Goal: Task Accomplishment & Management: Manage account settings

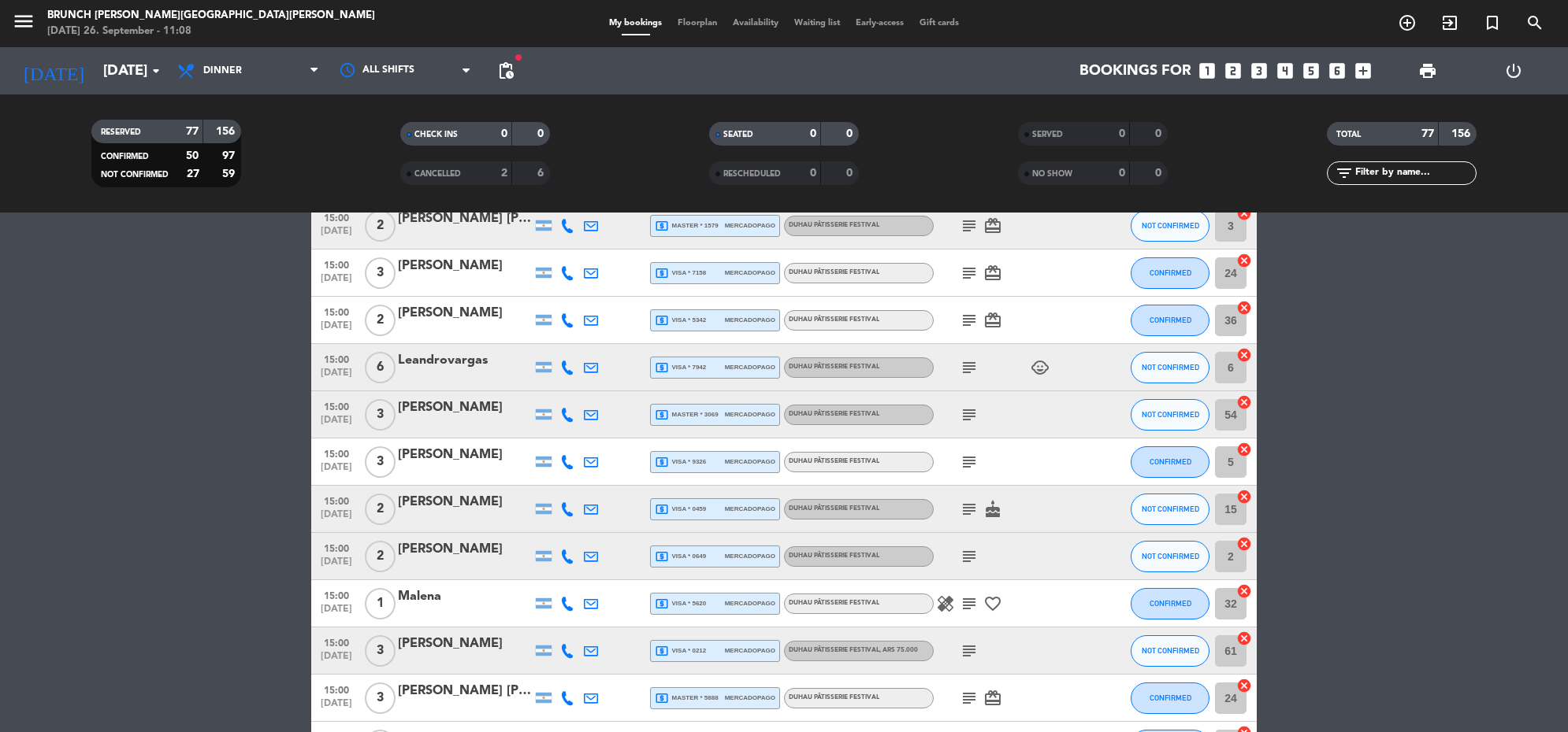
scroll to position [1869, 0]
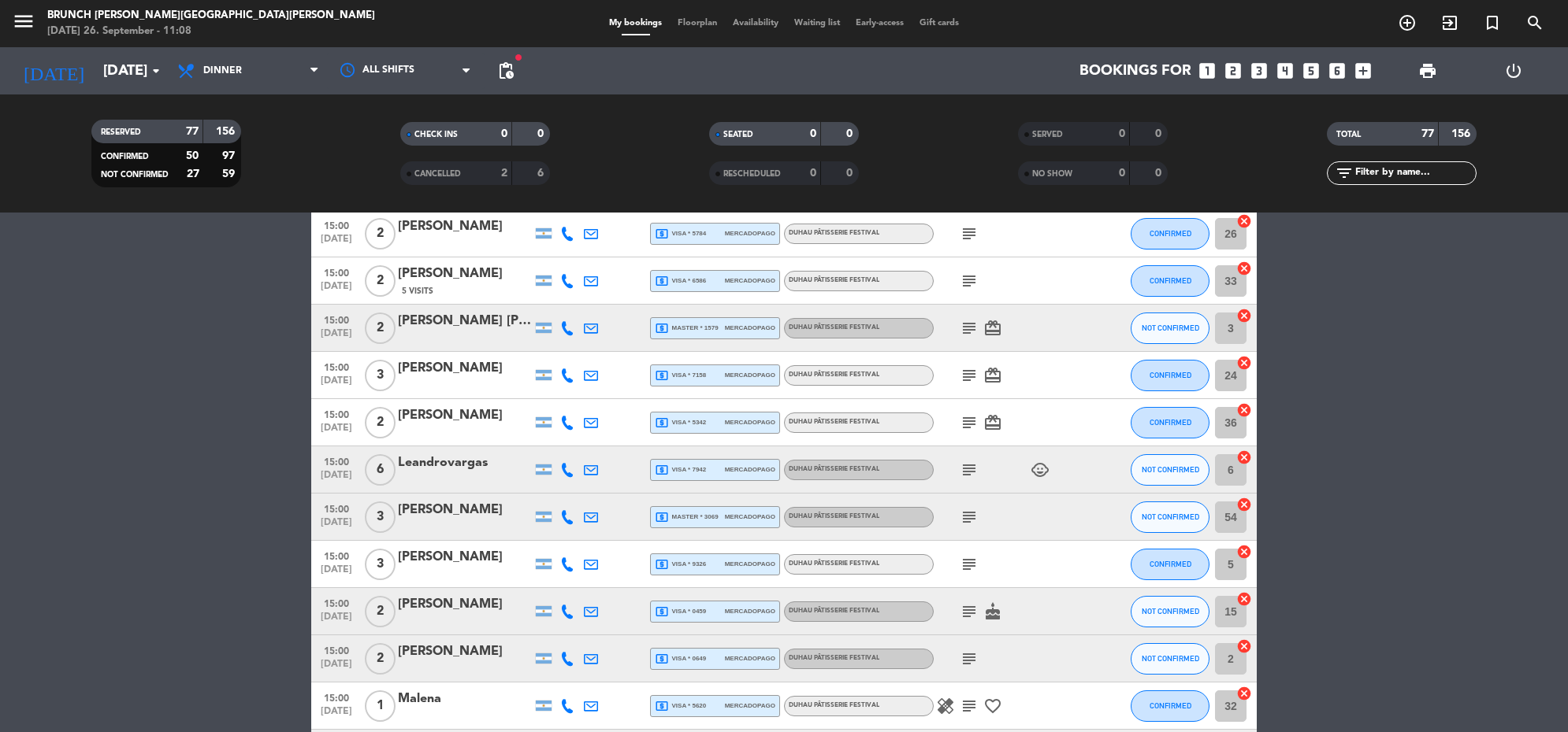
click at [962, 281] on icon "subject" at bounding box center [969, 281] width 19 height 19
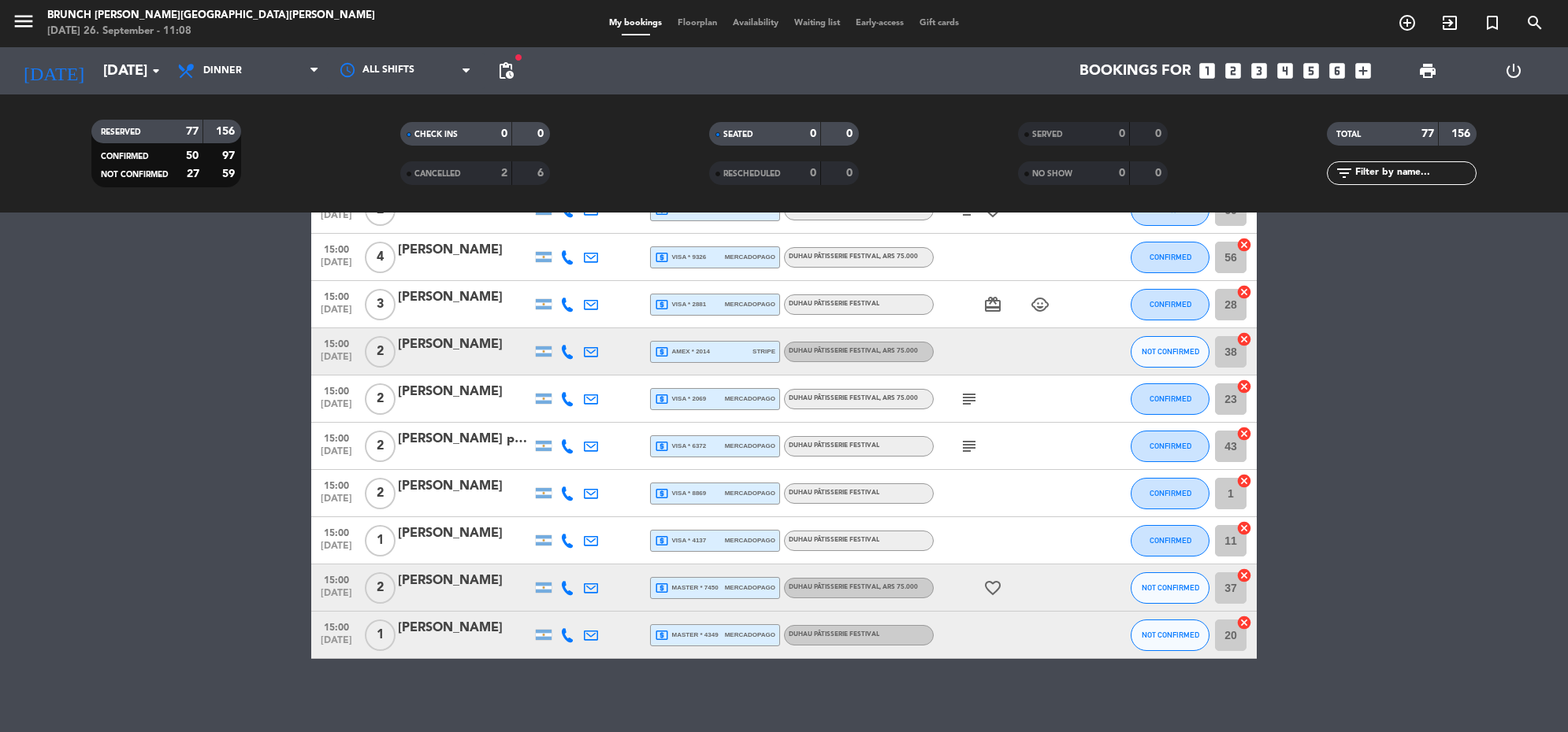
scroll to position [3269, 0]
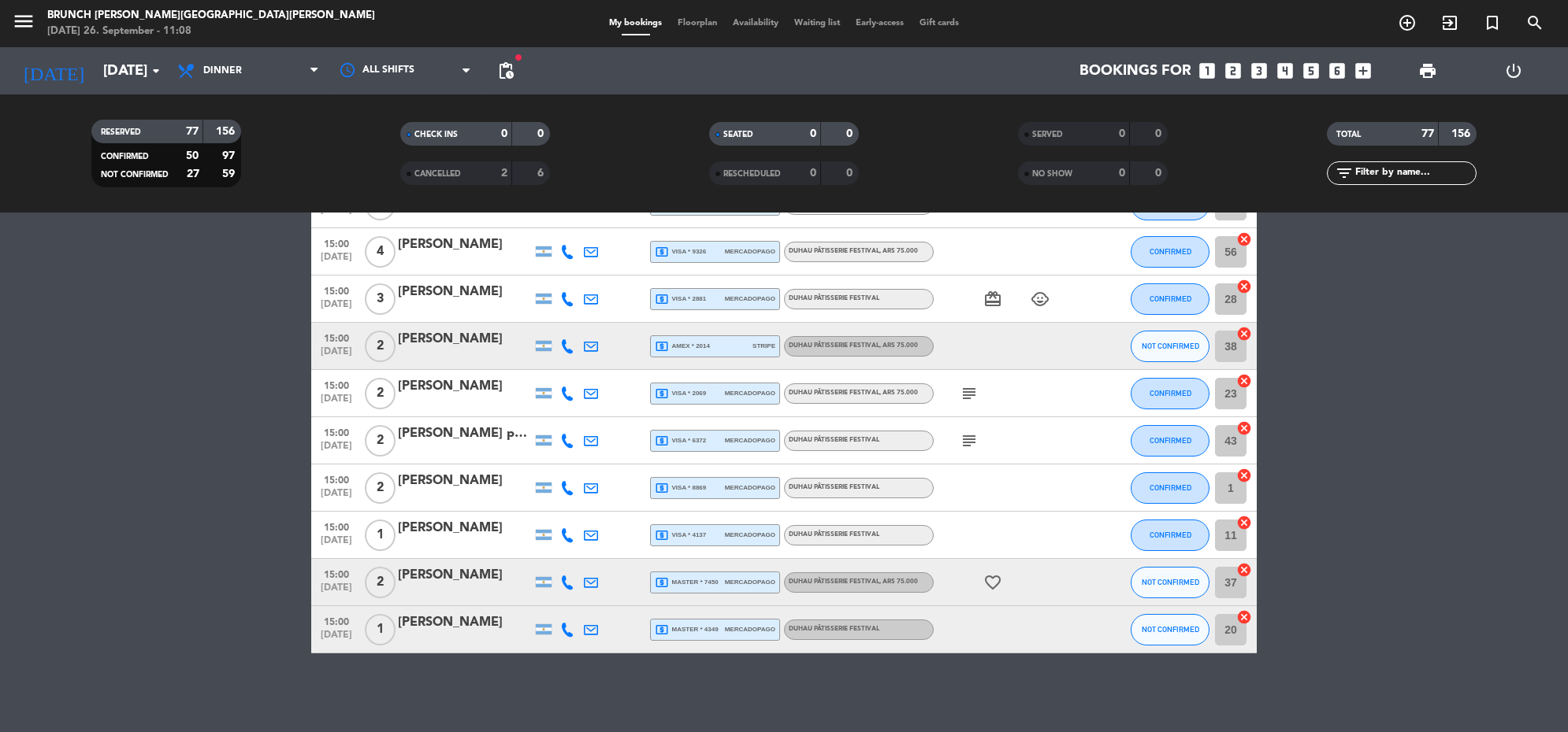
click at [992, 573] on icon "favorite_border" at bounding box center [992, 582] width 19 height 19
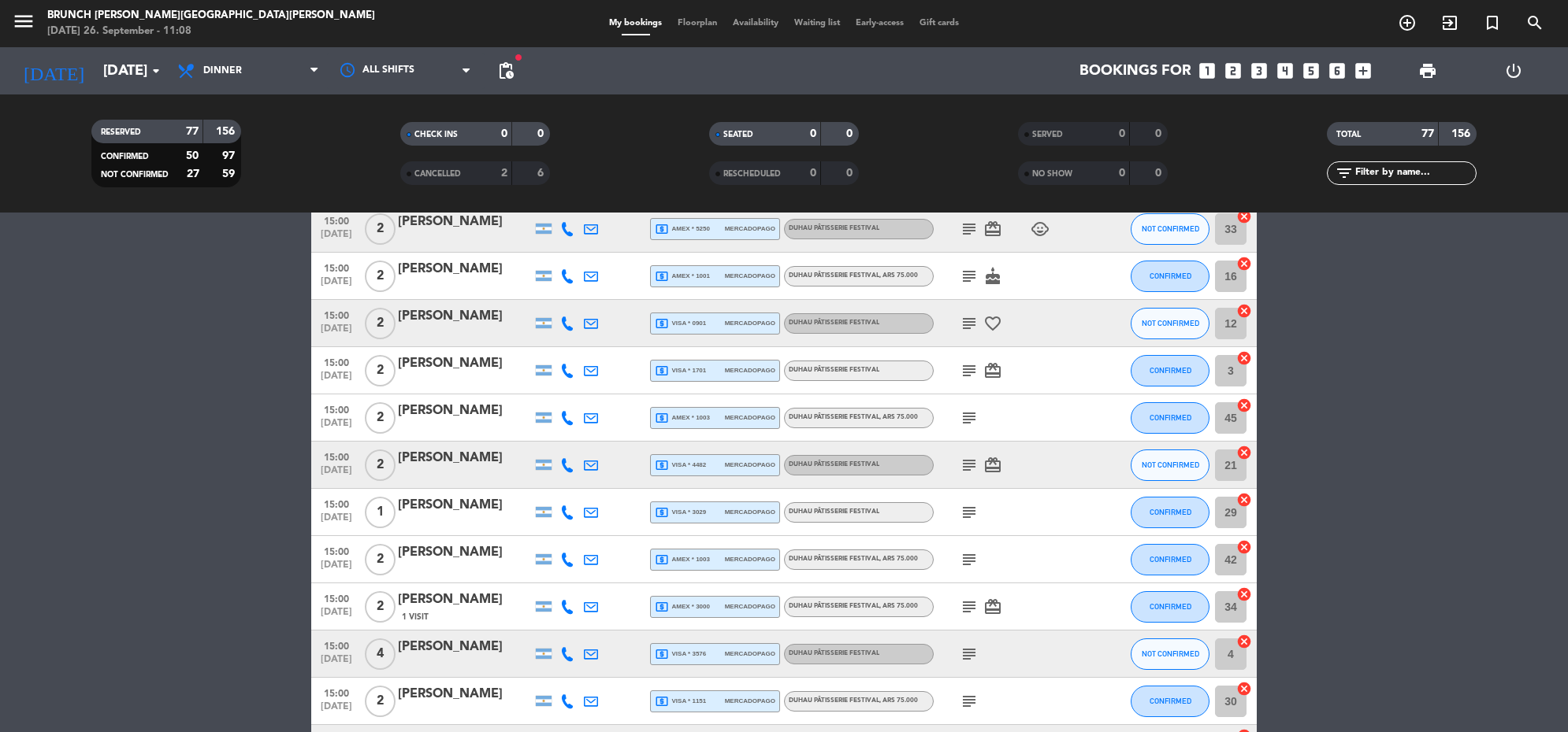
scroll to position [0, 0]
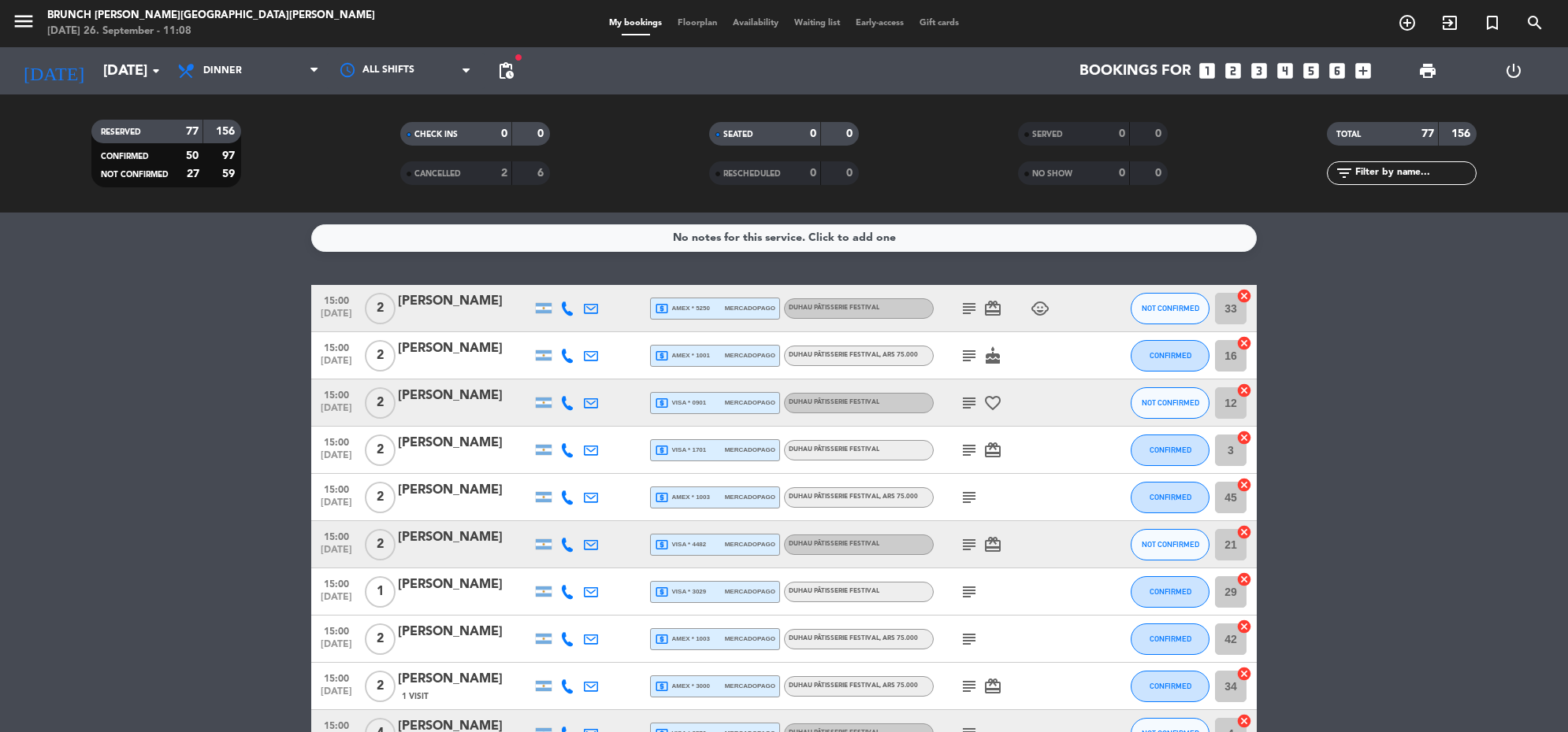
click at [967, 307] on icon "subject" at bounding box center [969, 308] width 19 height 19
click at [965, 372] on div "subject cake" at bounding box center [1004, 355] width 142 height 46
click at [965, 364] on div "subject cake" at bounding box center [1004, 355] width 142 height 46
click at [966, 317] on icon "subject" at bounding box center [969, 308] width 19 height 19
click at [29, 18] on icon "menu" at bounding box center [23, 21] width 23 height 23
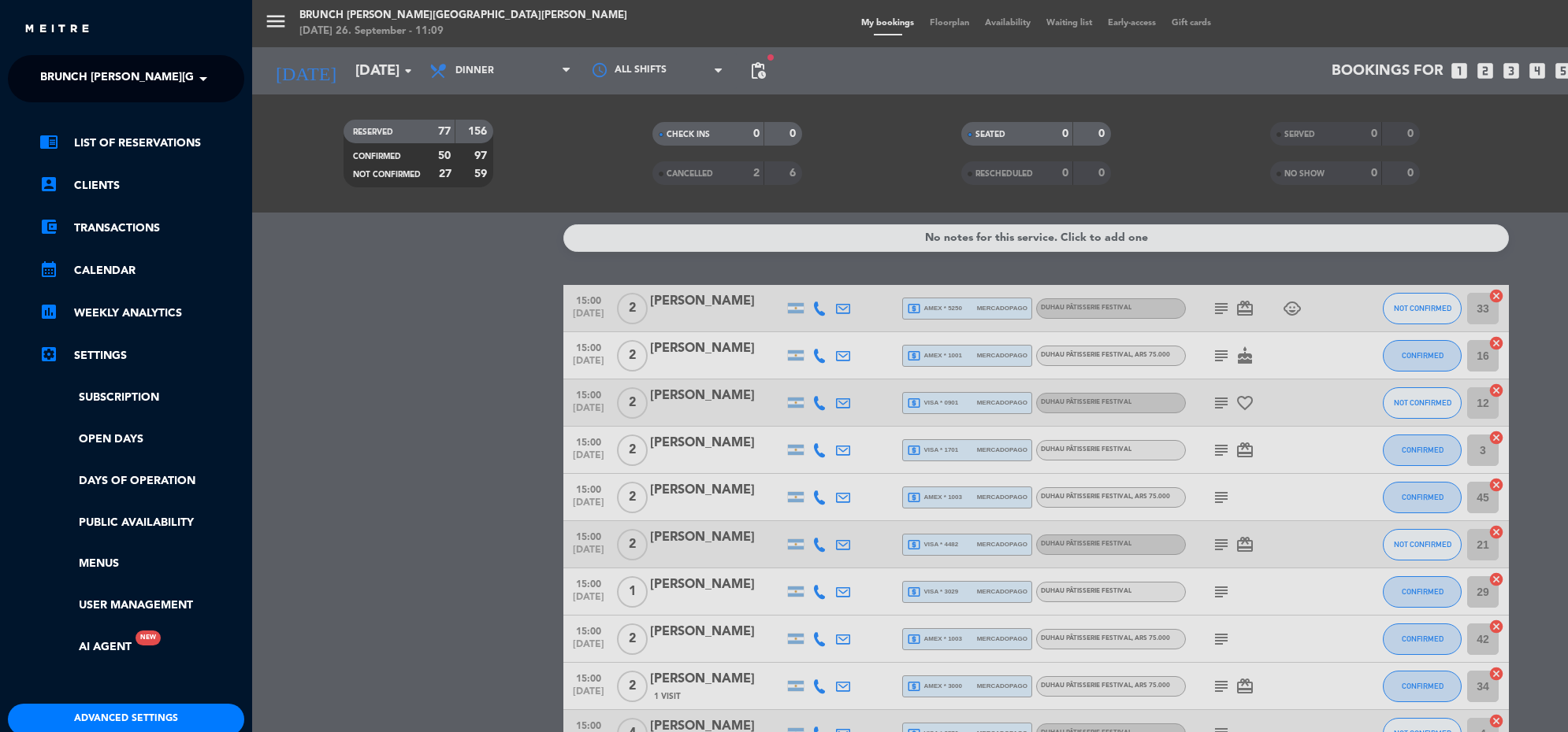
click at [176, 72] on span "Brunch [PERSON_NAME][GEOGRAPHIC_DATA][PERSON_NAME]" at bounding box center [215, 78] width 349 height 33
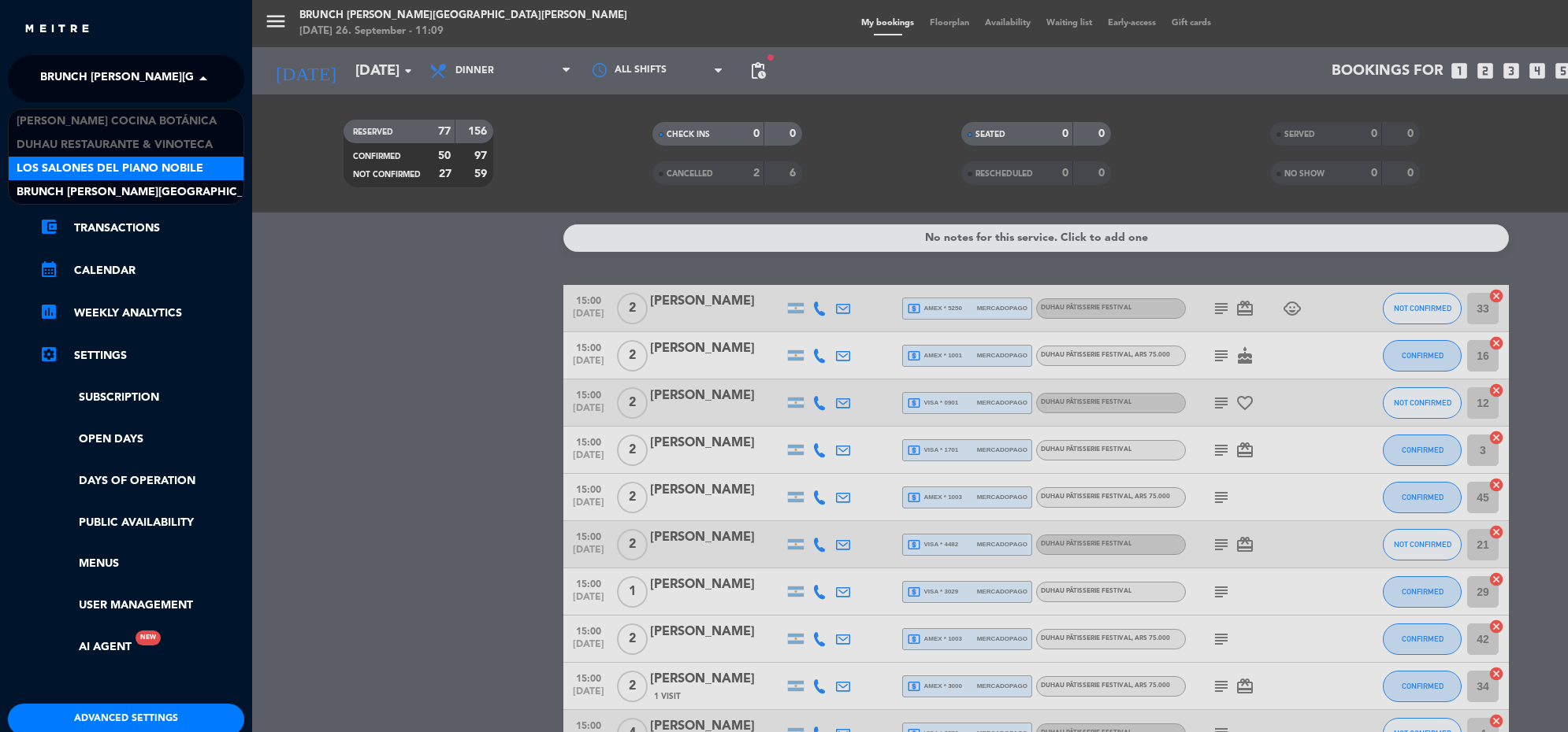
click at [169, 169] on span "Los Salones del Piano Nobile" at bounding box center [110, 169] width 187 height 18
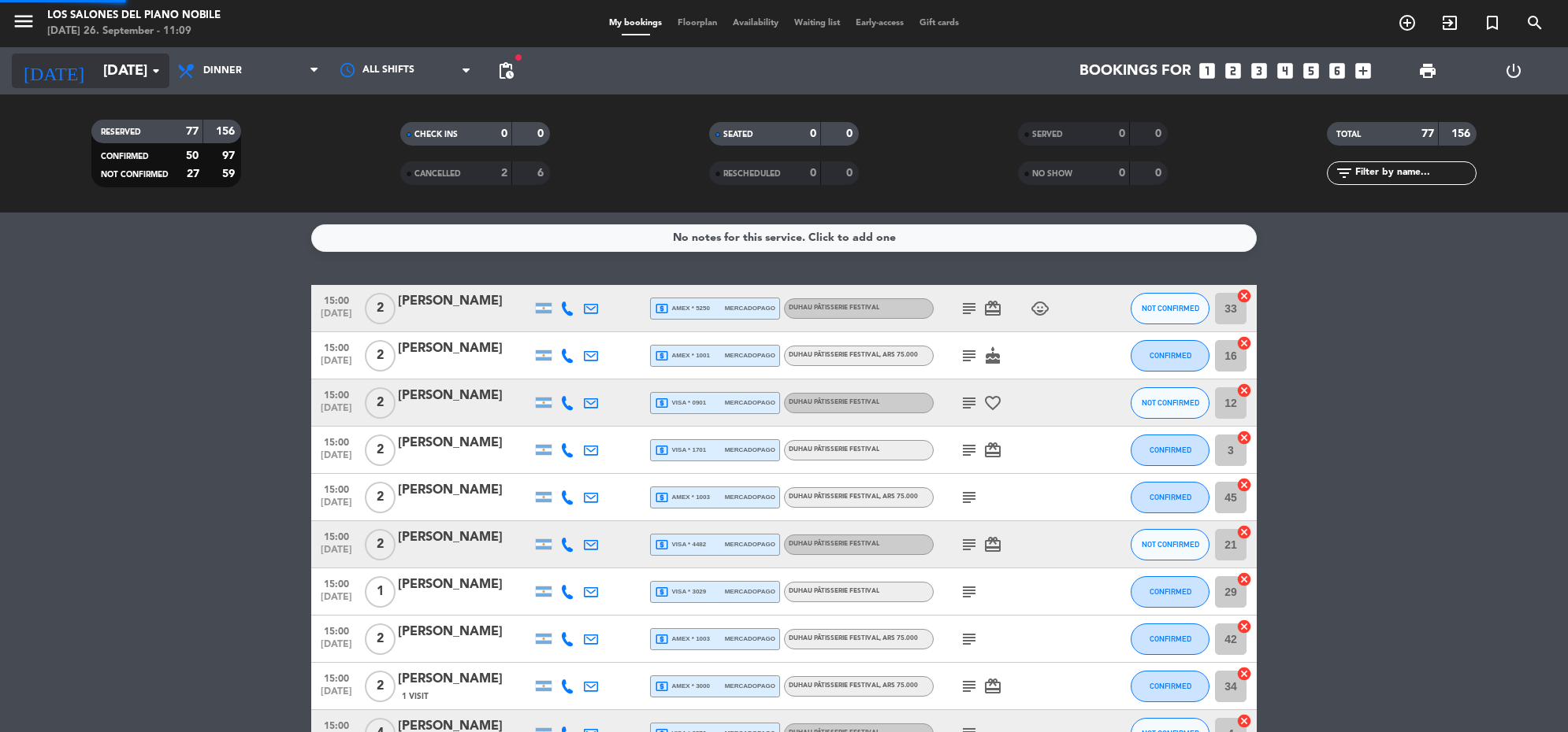
click at [151, 76] on icon "arrow_drop_down" at bounding box center [156, 70] width 19 height 19
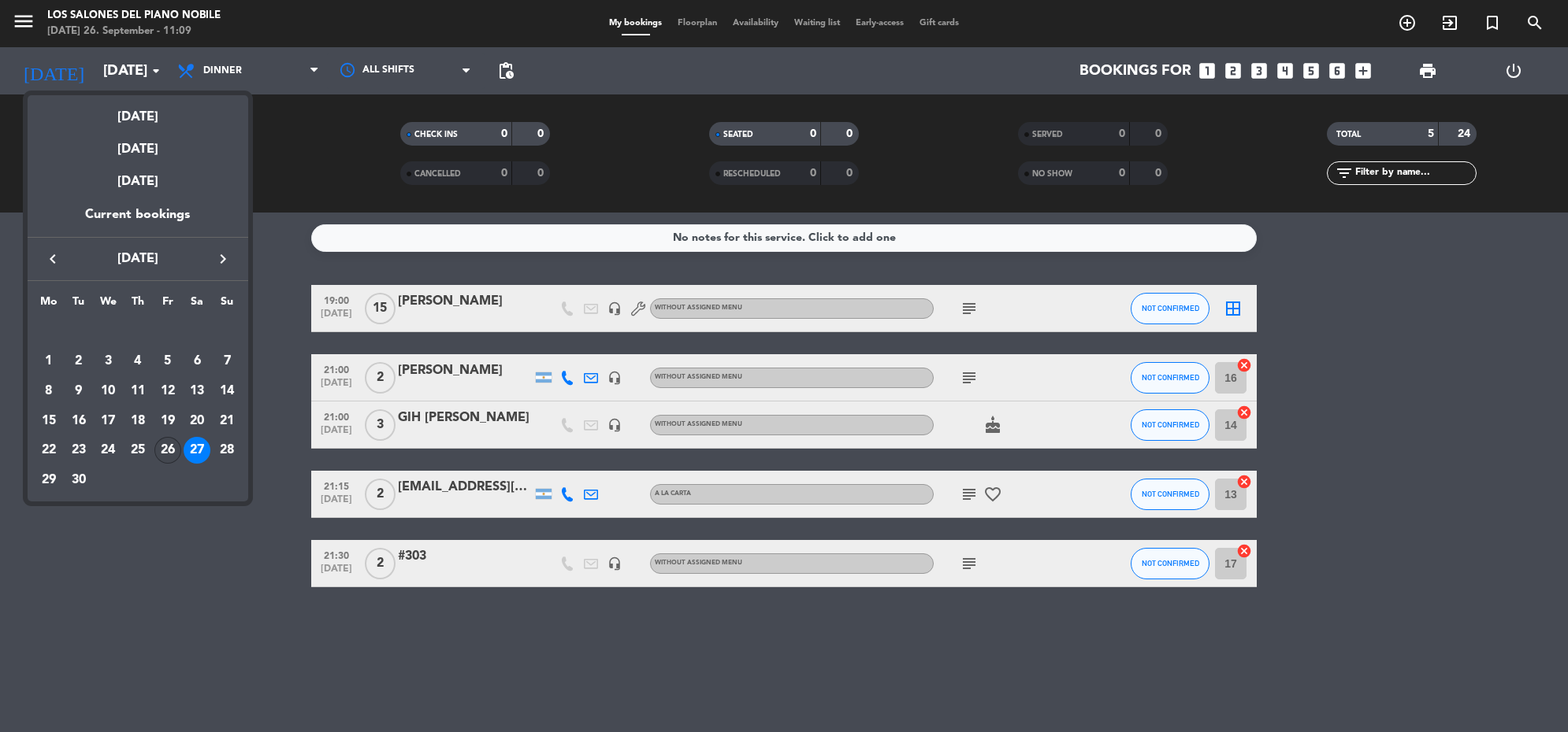
click at [171, 454] on div "26" at bounding box center [168, 451] width 27 height 27
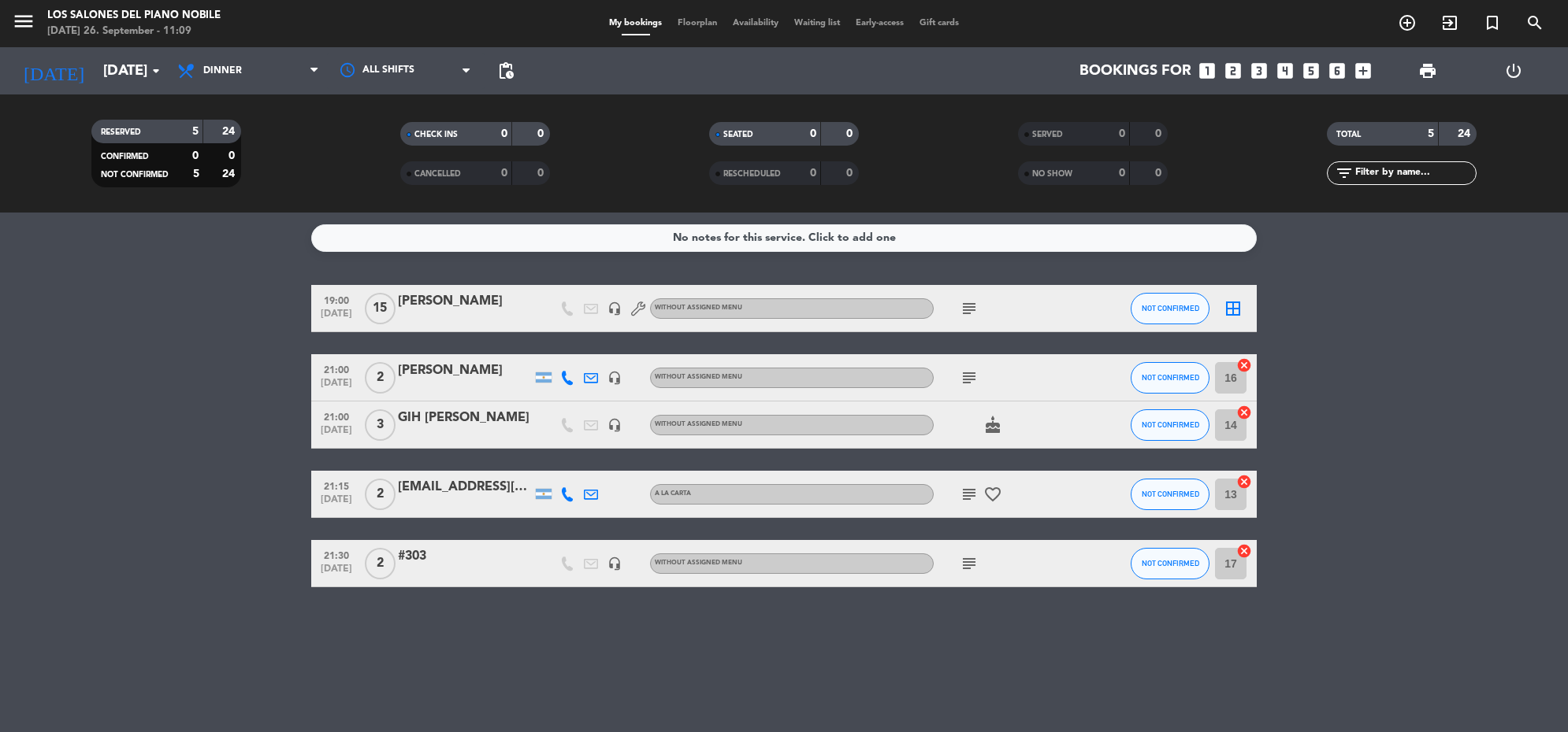
type input "[DATE]"
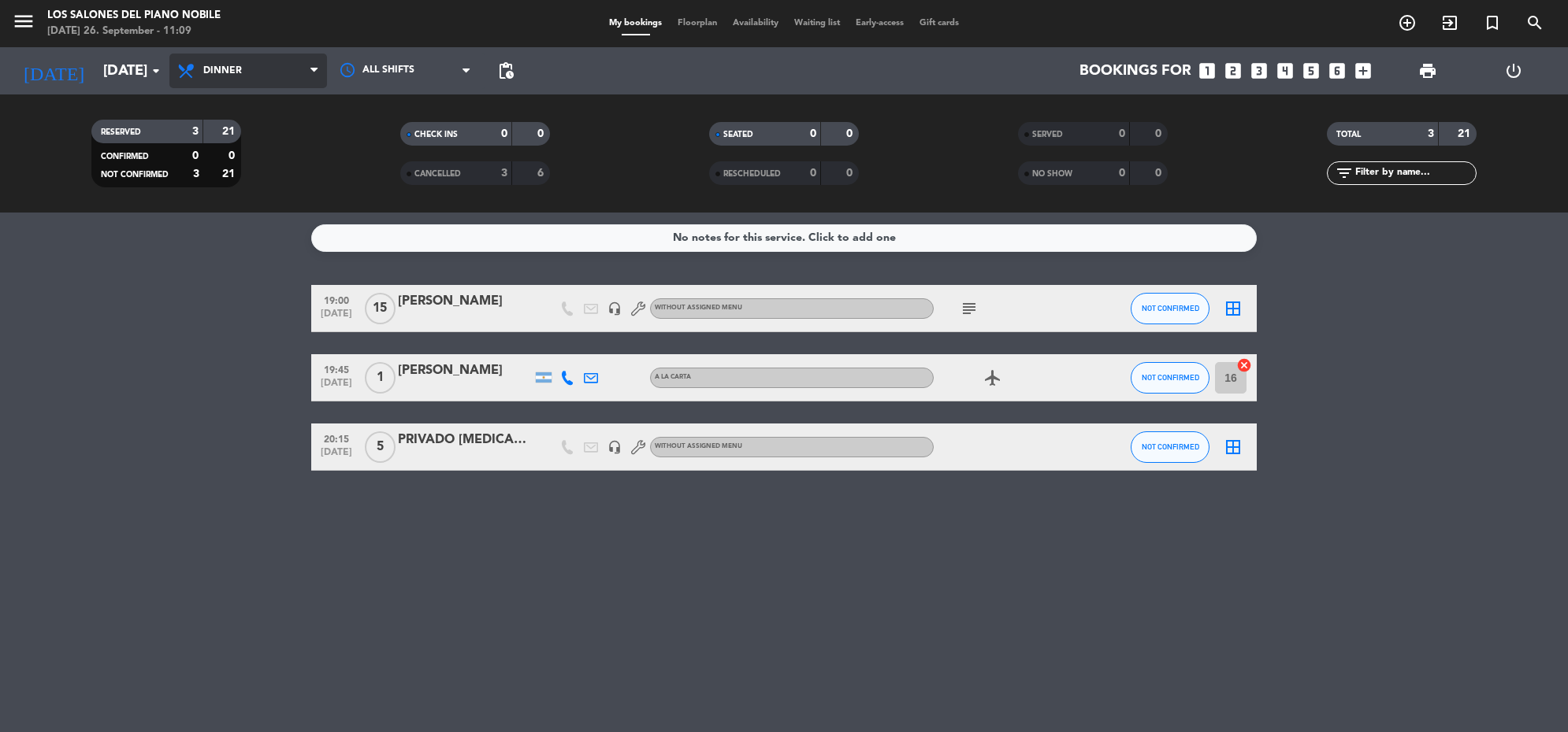
click at [256, 75] on span "Dinner" at bounding box center [248, 70] width 158 height 34
click at [973, 321] on div "subject" at bounding box center [1004, 307] width 142 height 46
click at [962, 306] on icon "subject" at bounding box center [969, 308] width 19 height 19
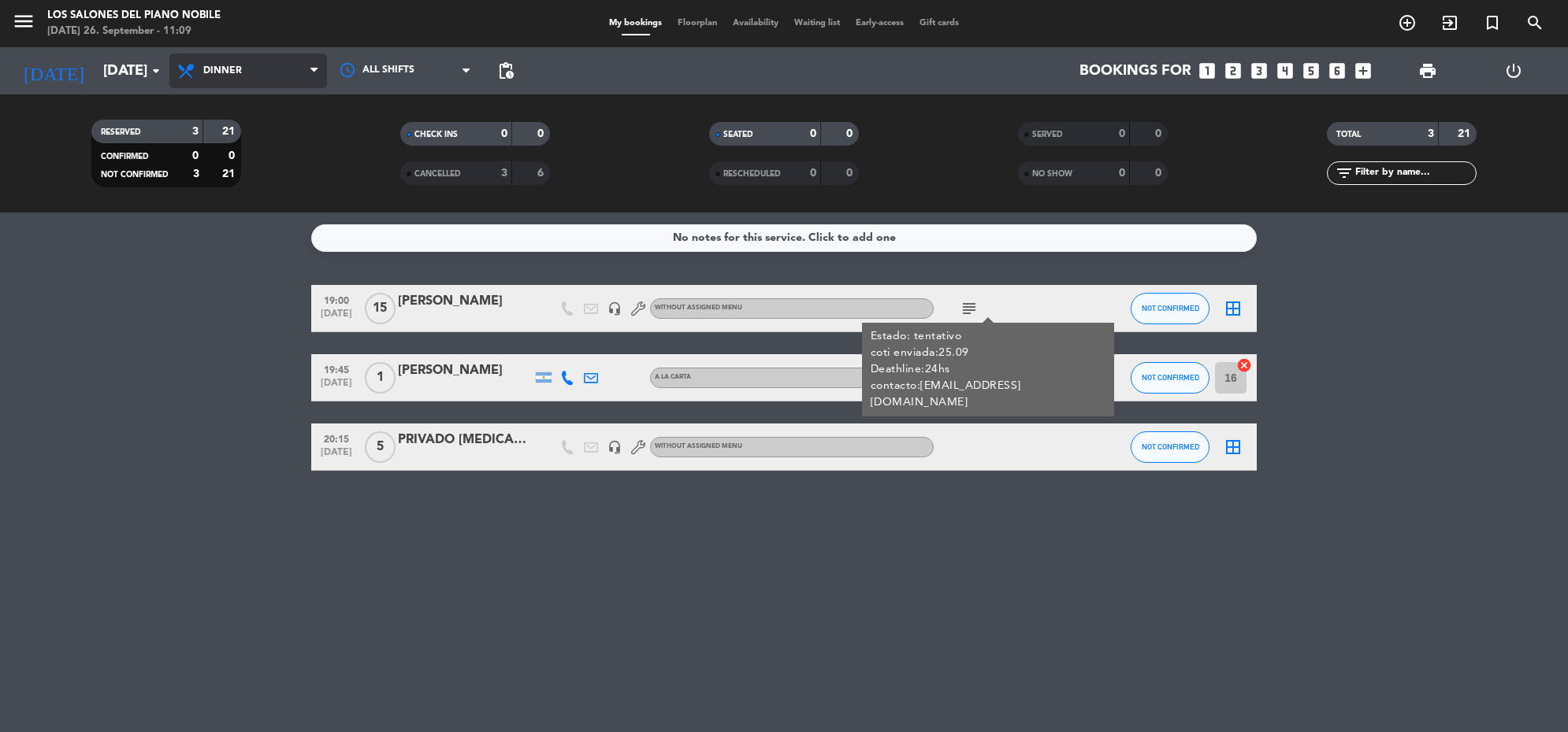
click at [235, 59] on span "Dinner" at bounding box center [248, 70] width 158 height 34
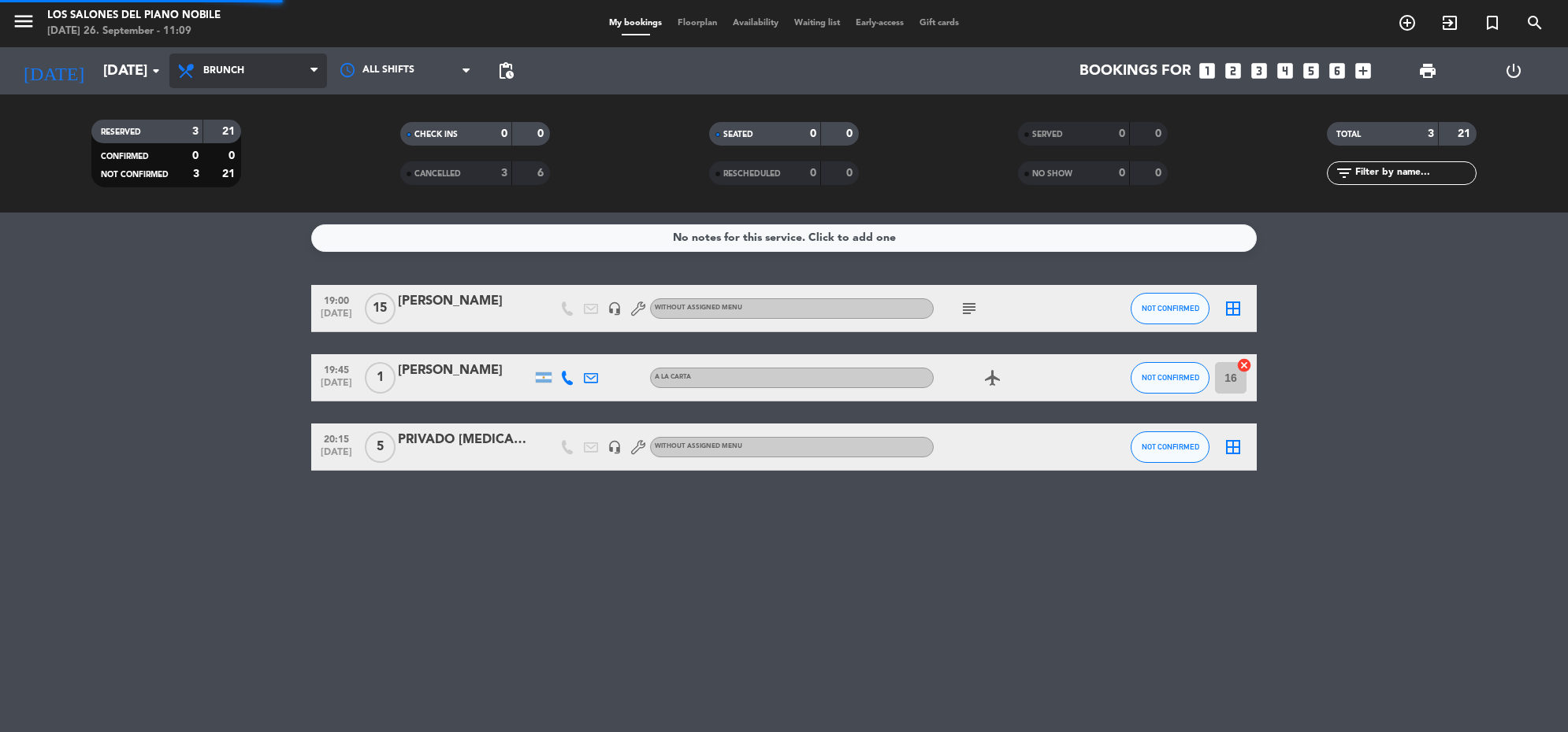
click at [241, 160] on div "menu Los Salones del Piano [PERSON_NAME] [DATE] 26. September - 11:09 My bookin…" at bounding box center [784, 106] width 1568 height 213
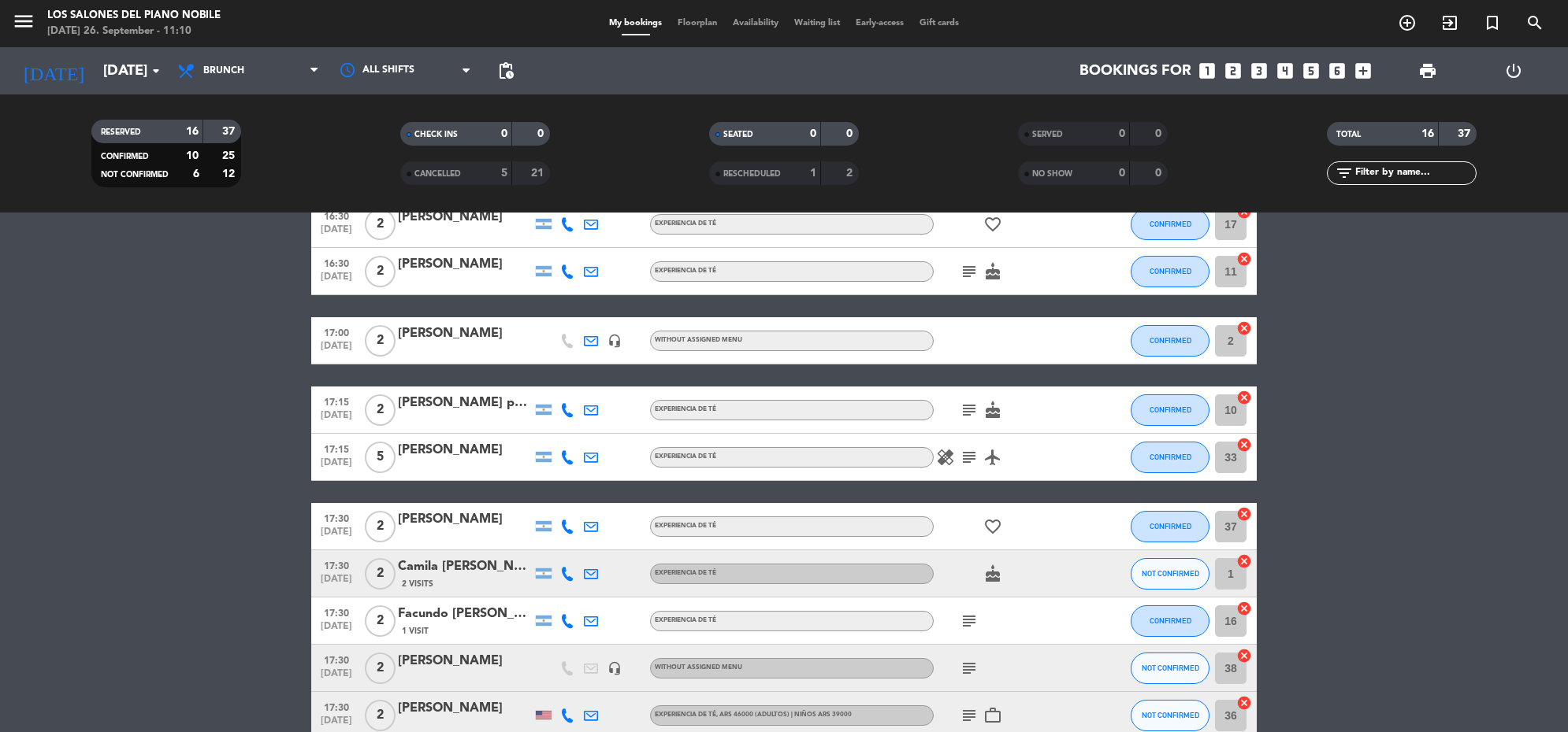
scroll to position [98, 0]
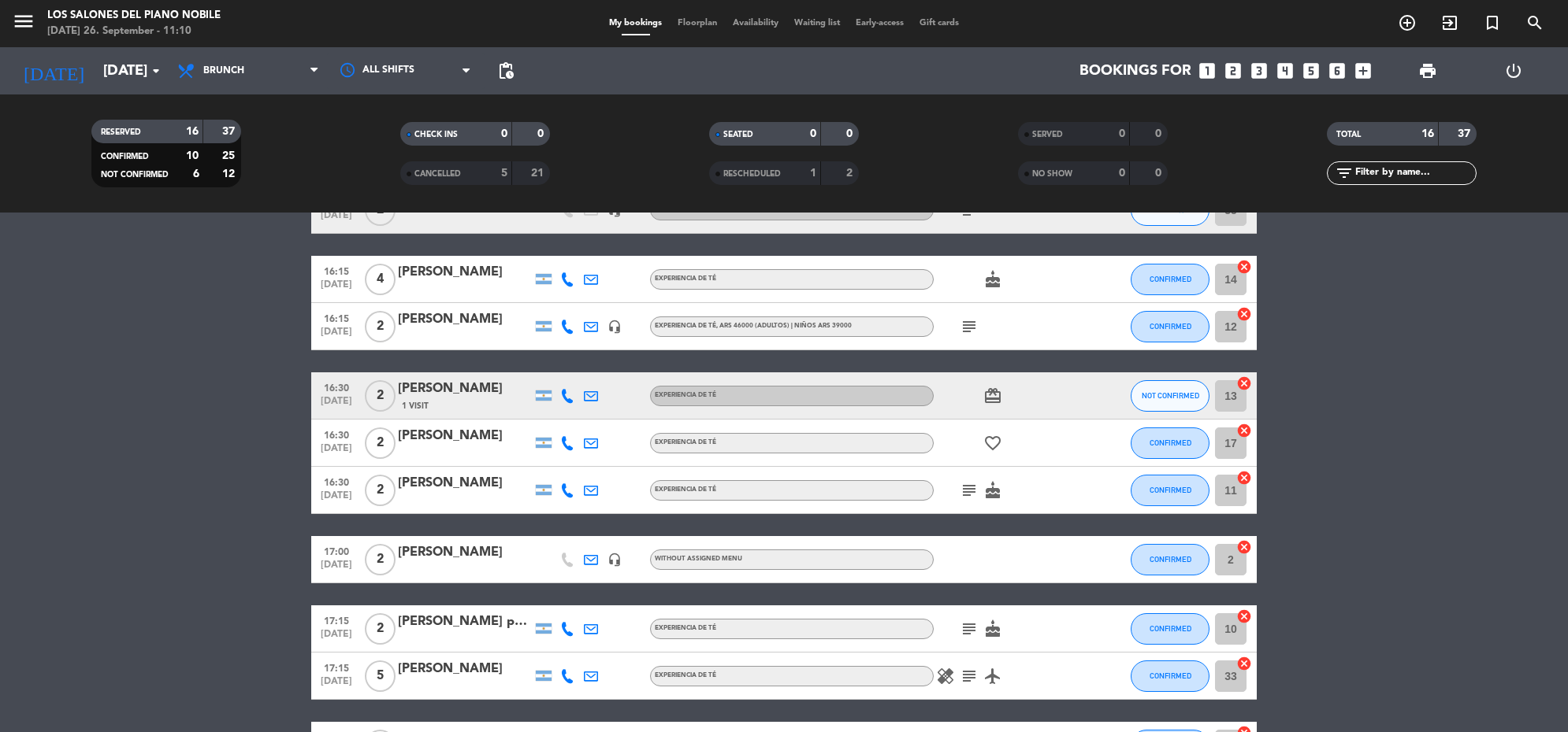
drag, startPoint x: 1231, startPoint y: 64, endPoint x: 1233, endPoint y: 81, distance: 17.1
click at [1231, 67] on icon "looks_two" at bounding box center [1233, 70] width 20 height 20
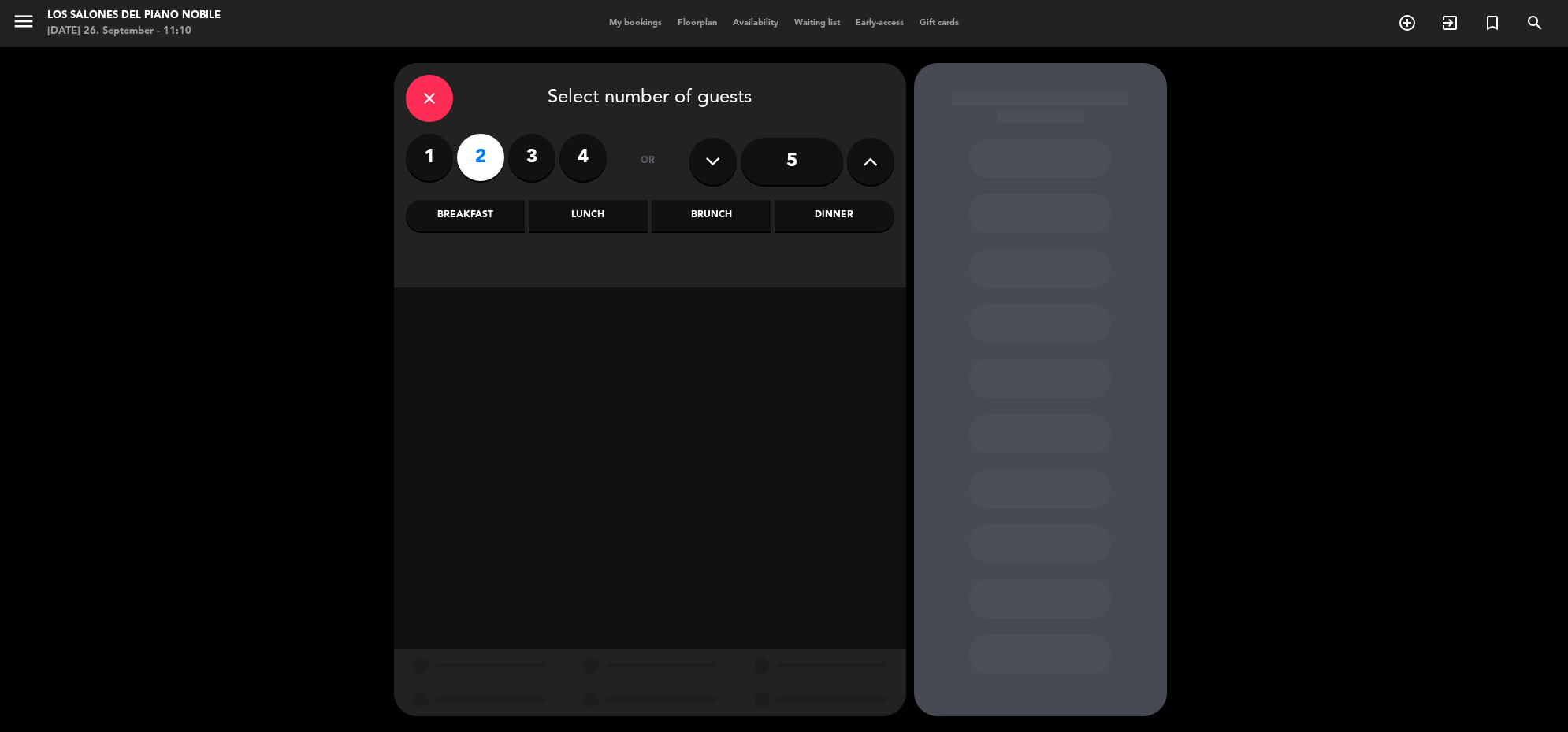
click at [796, 217] on div "Dinner" at bounding box center [834, 216] width 119 height 32
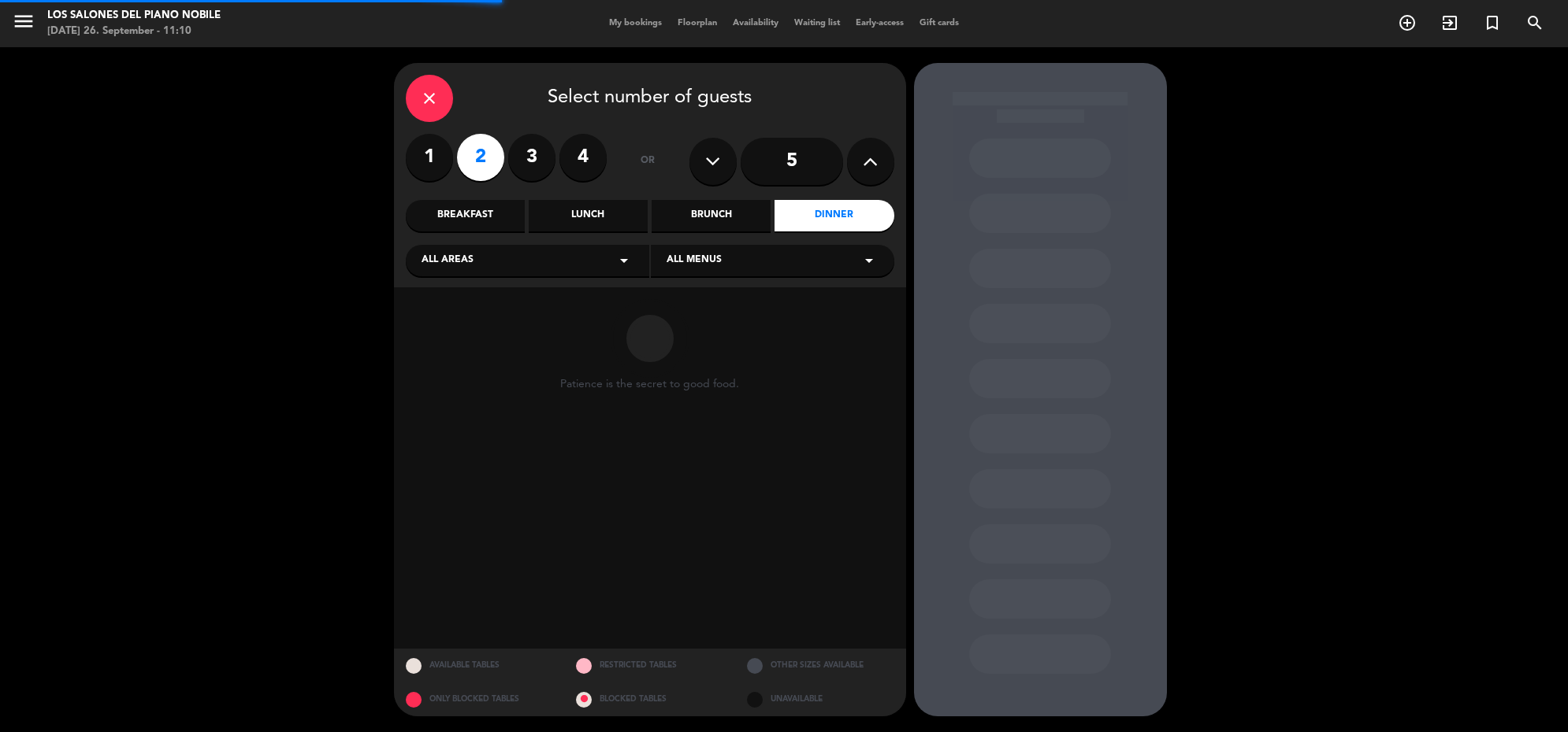
click at [700, 210] on div "Brunch" at bounding box center [711, 216] width 119 height 32
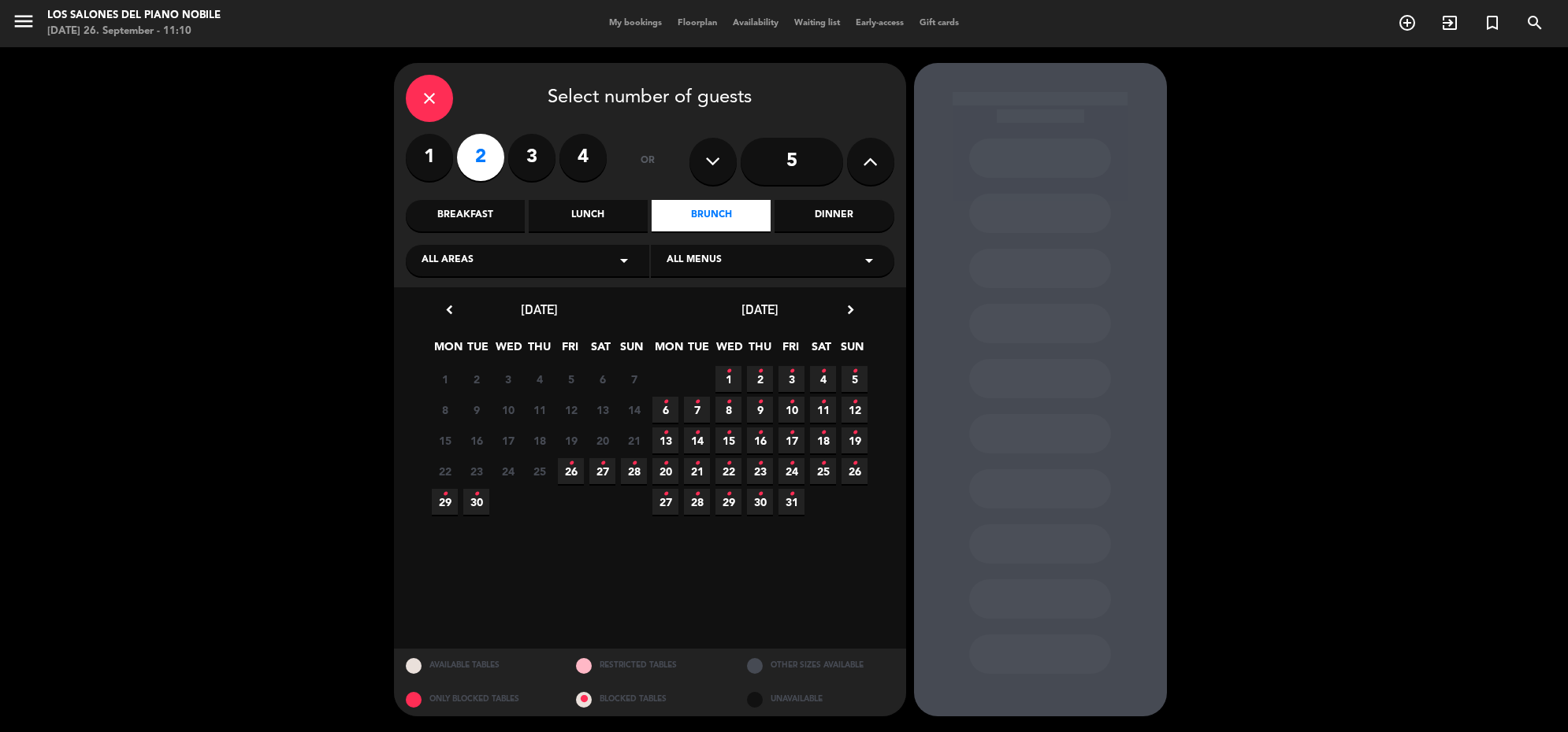
click at [568, 472] on icon "•" at bounding box center [571, 464] width 6 height 25
click at [591, 470] on span "27 •" at bounding box center [602, 471] width 26 height 26
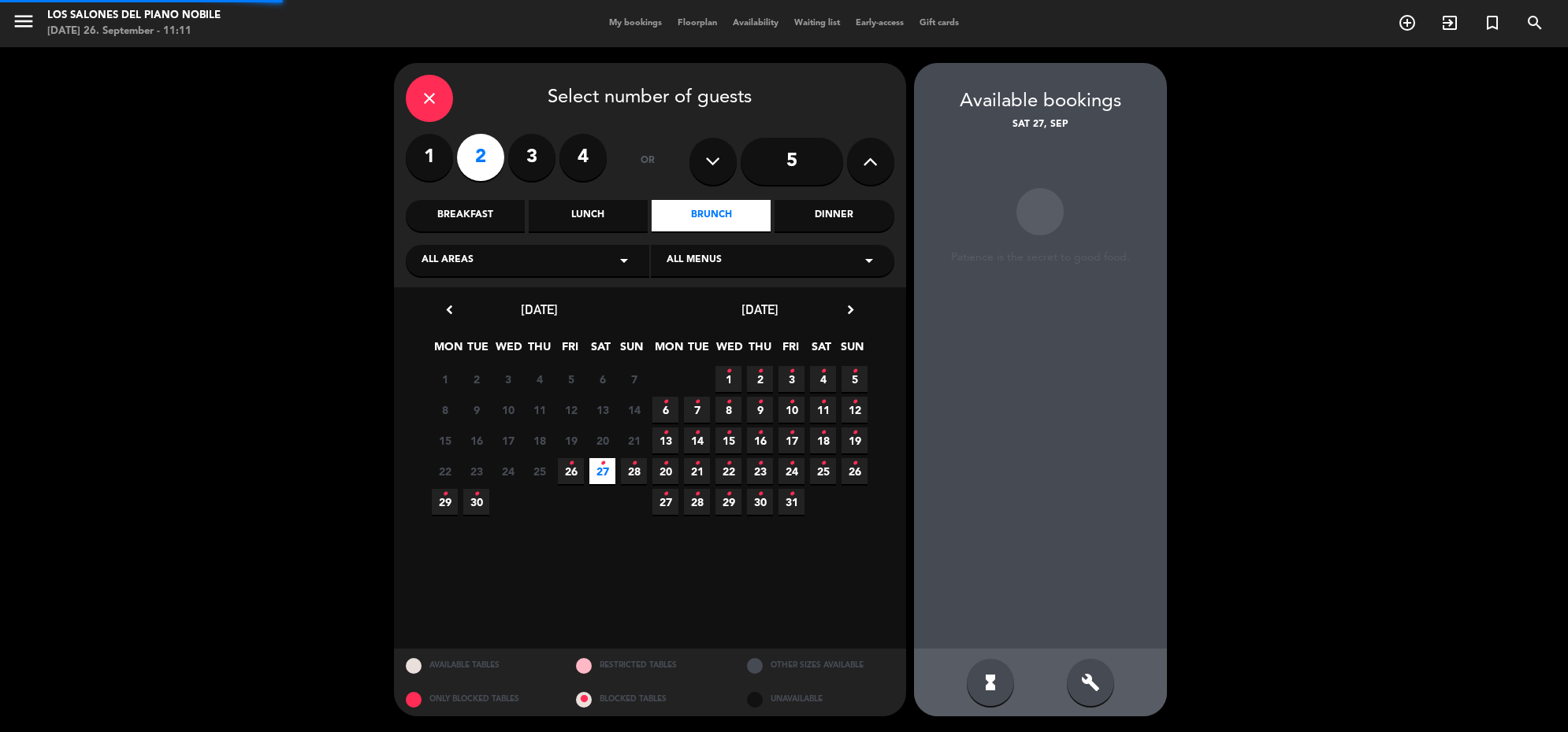
click at [575, 466] on span "26 •" at bounding box center [571, 471] width 26 height 26
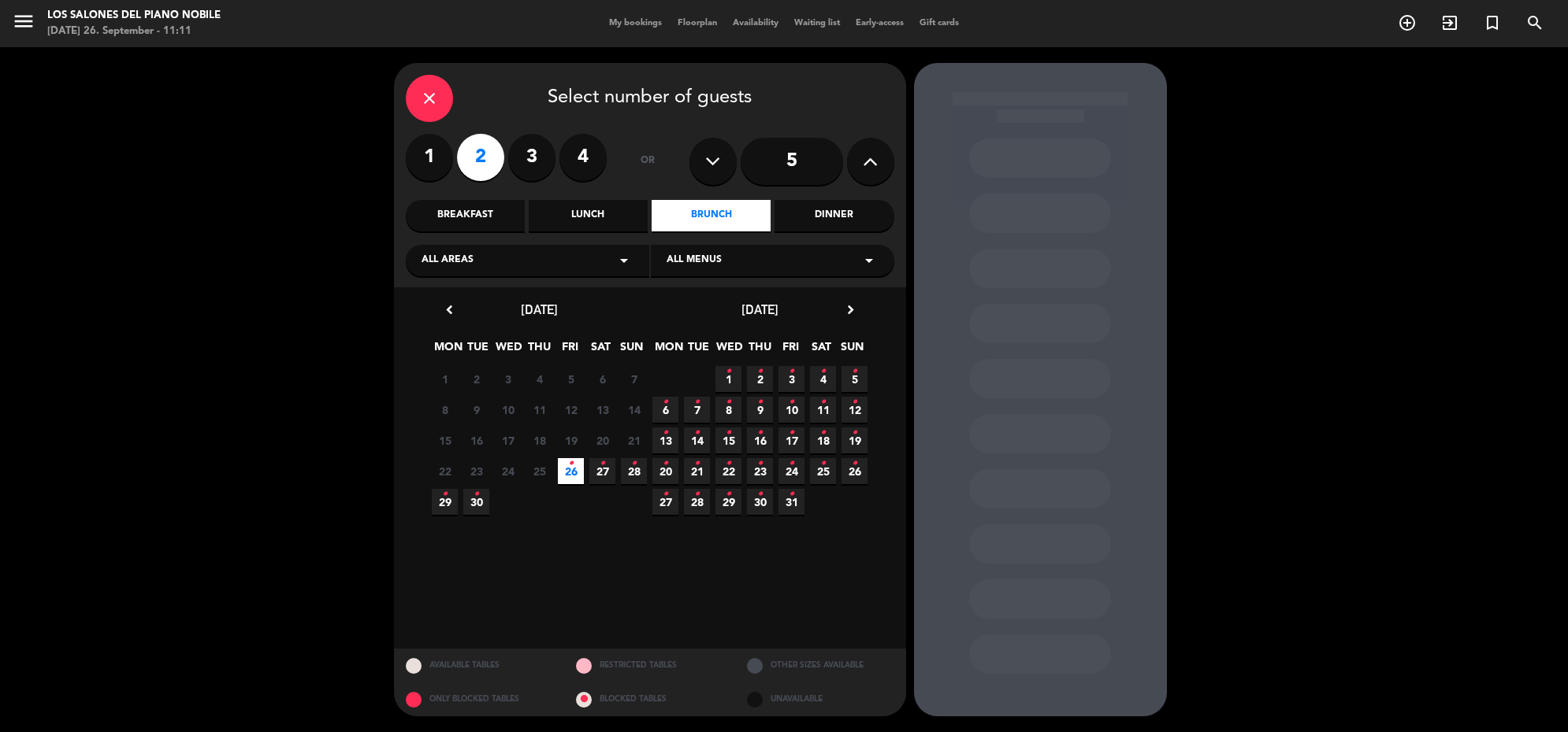
click at [422, 85] on div "close" at bounding box center [429, 98] width 47 height 47
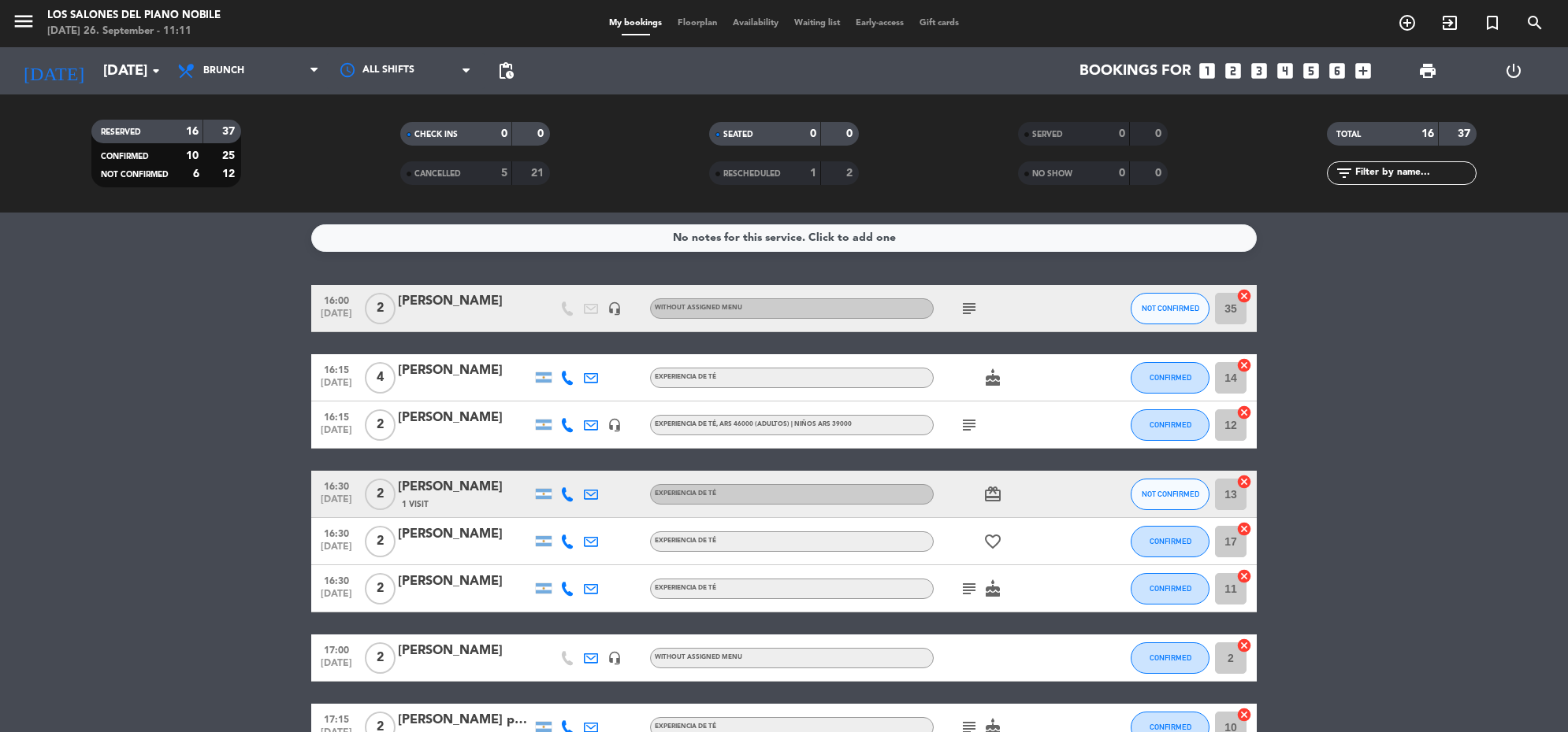
click at [1234, 71] on icon "looks_two" at bounding box center [1233, 70] width 20 height 20
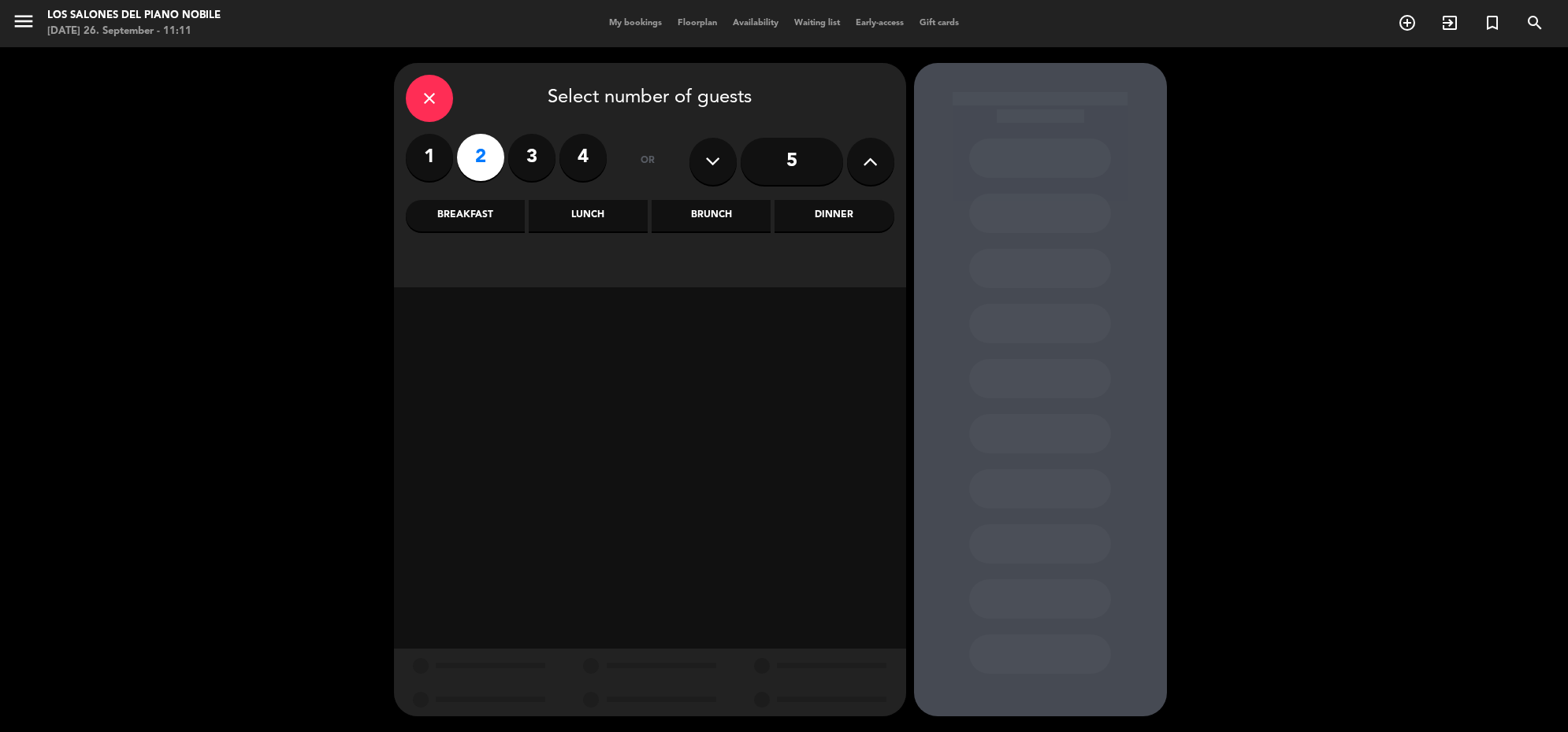
click at [734, 219] on div "Brunch" at bounding box center [711, 216] width 119 height 32
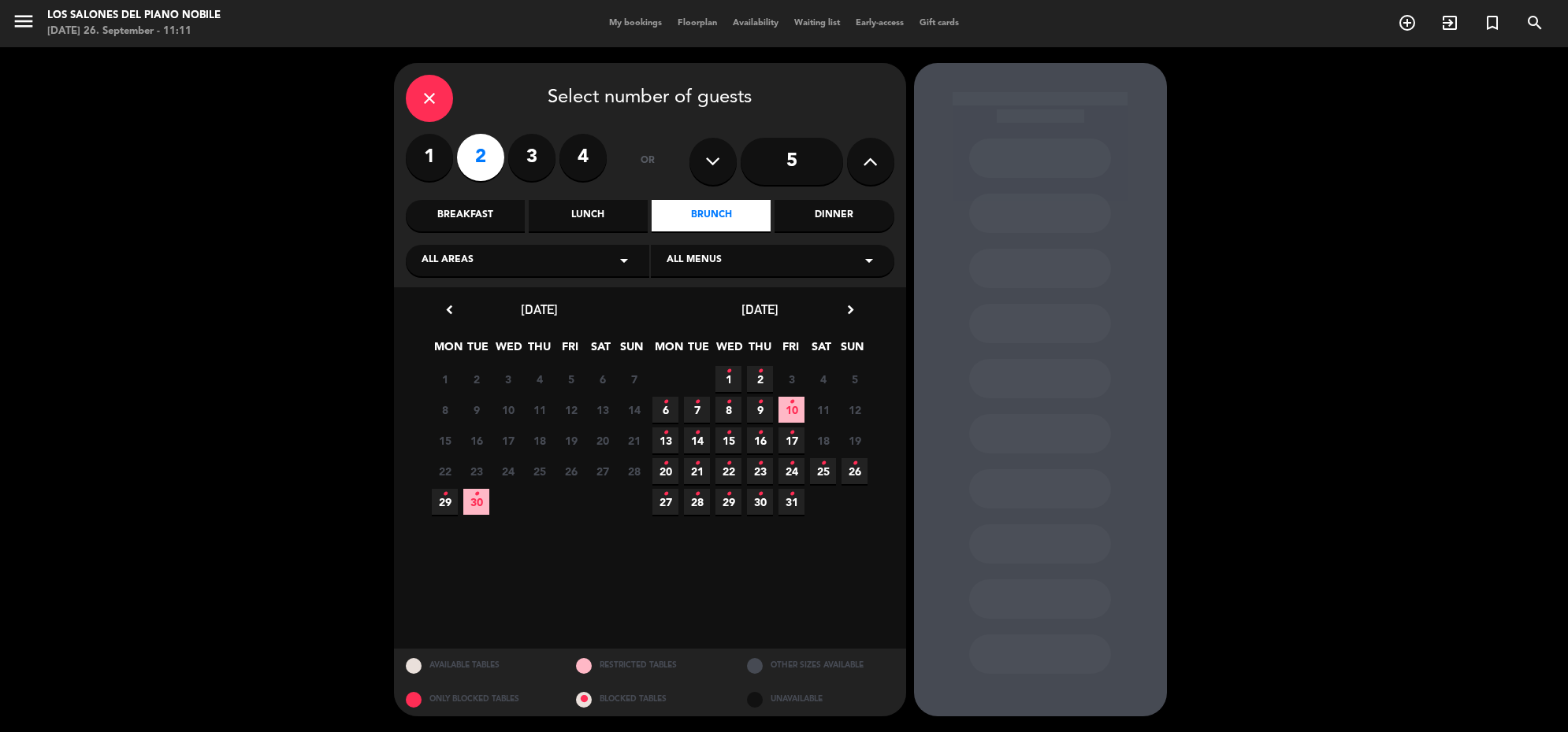
click at [438, 106] on icon "close" at bounding box center [429, 98] width 19 height 19
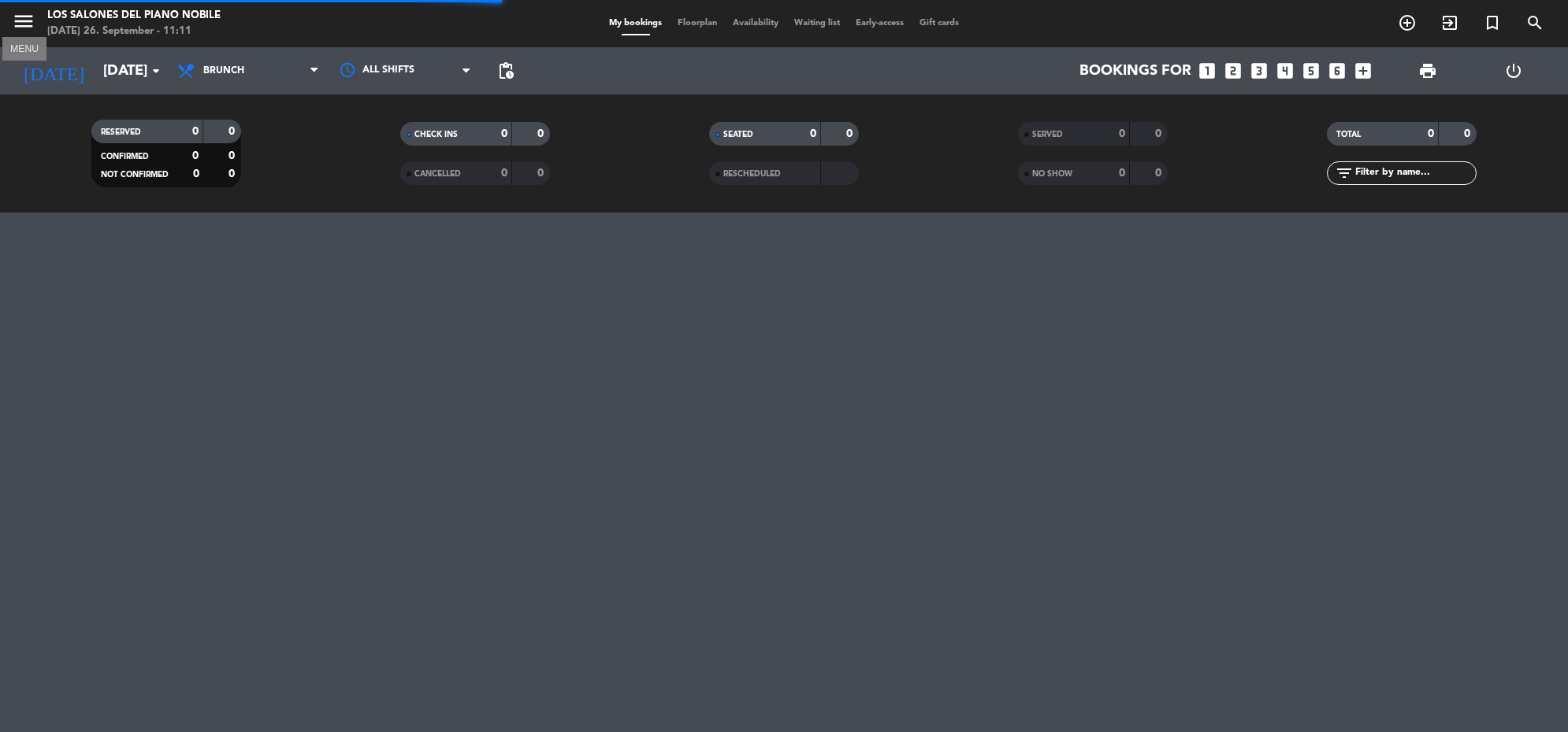
click at [17, 23] on icon "menu" at bounding box center [23, 21] width 23 height 23
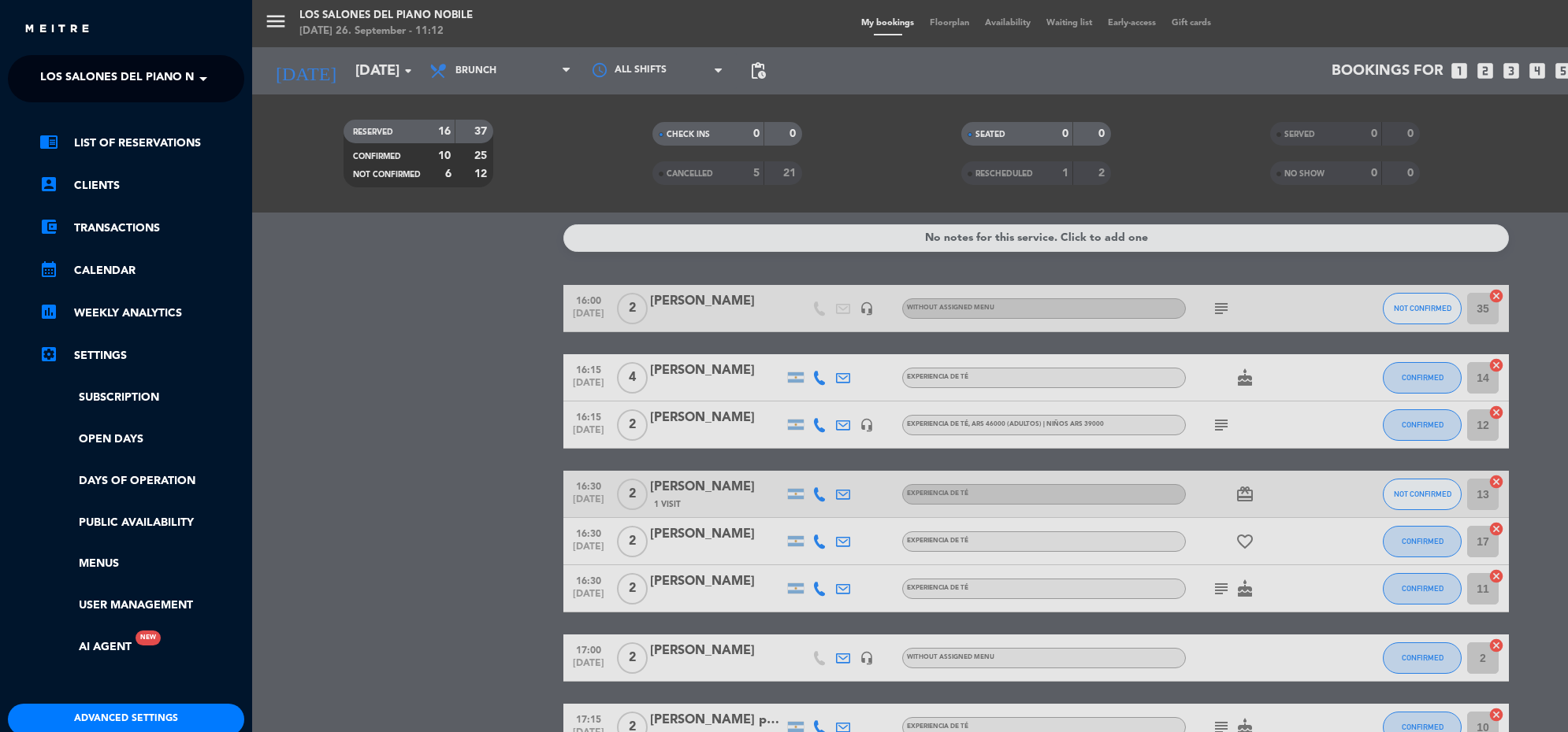
click at [322, 312] on div "menu Los Salones del Piano [PERSON_NAME] [DATE] 26. September - 11:12 My bookin…" at bounding box center [1036, 366] width 1568 height 732
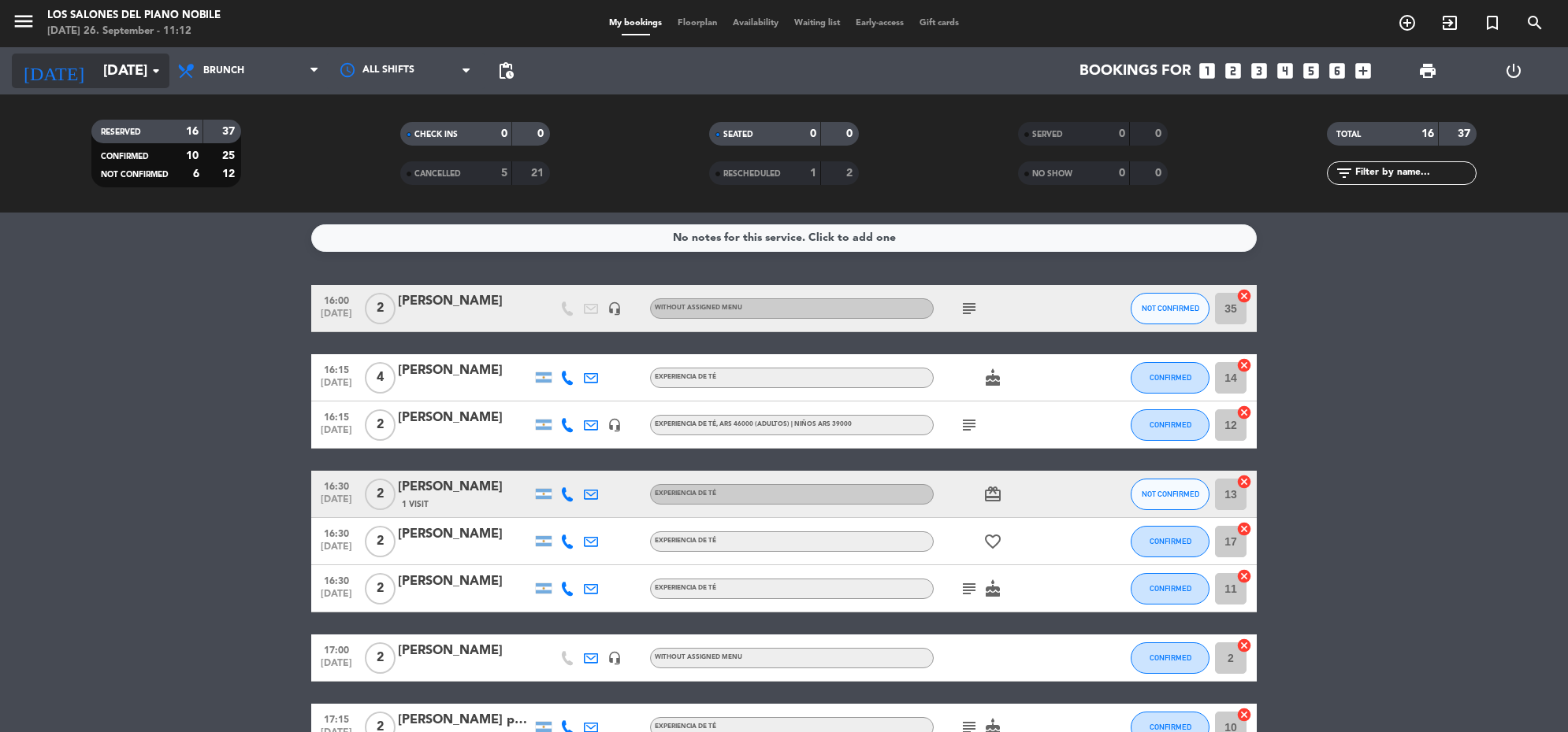
click at [96, 68] on input "[DATE]" at bounding box center [188, 70] width 185 height 33
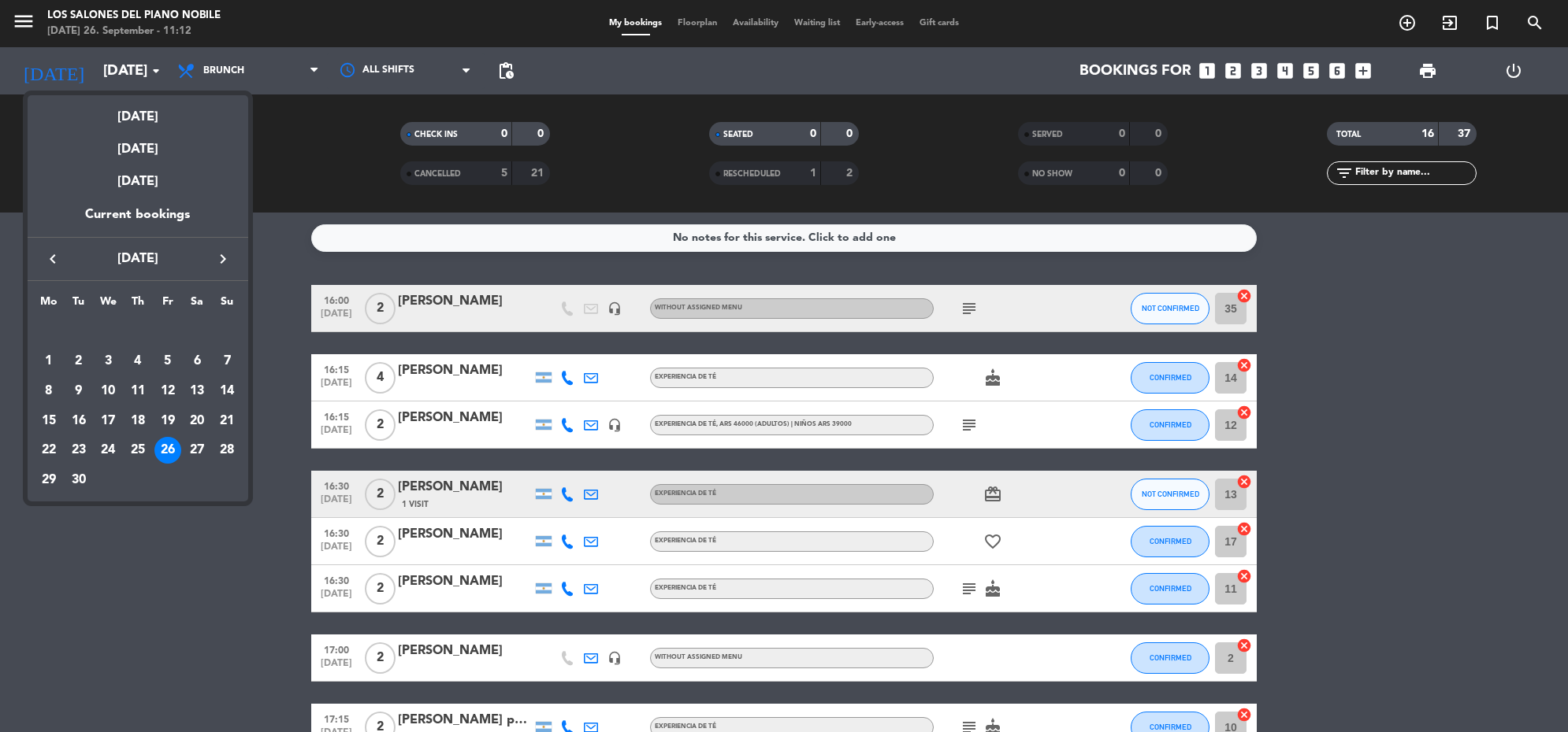
click at [219, 261] on icon "keyboard_arrow_right" at bounding box center [223, 259] width 19 height 19
click at [147, 575] on div at bounding box center [784, 366] width 1568 height 732
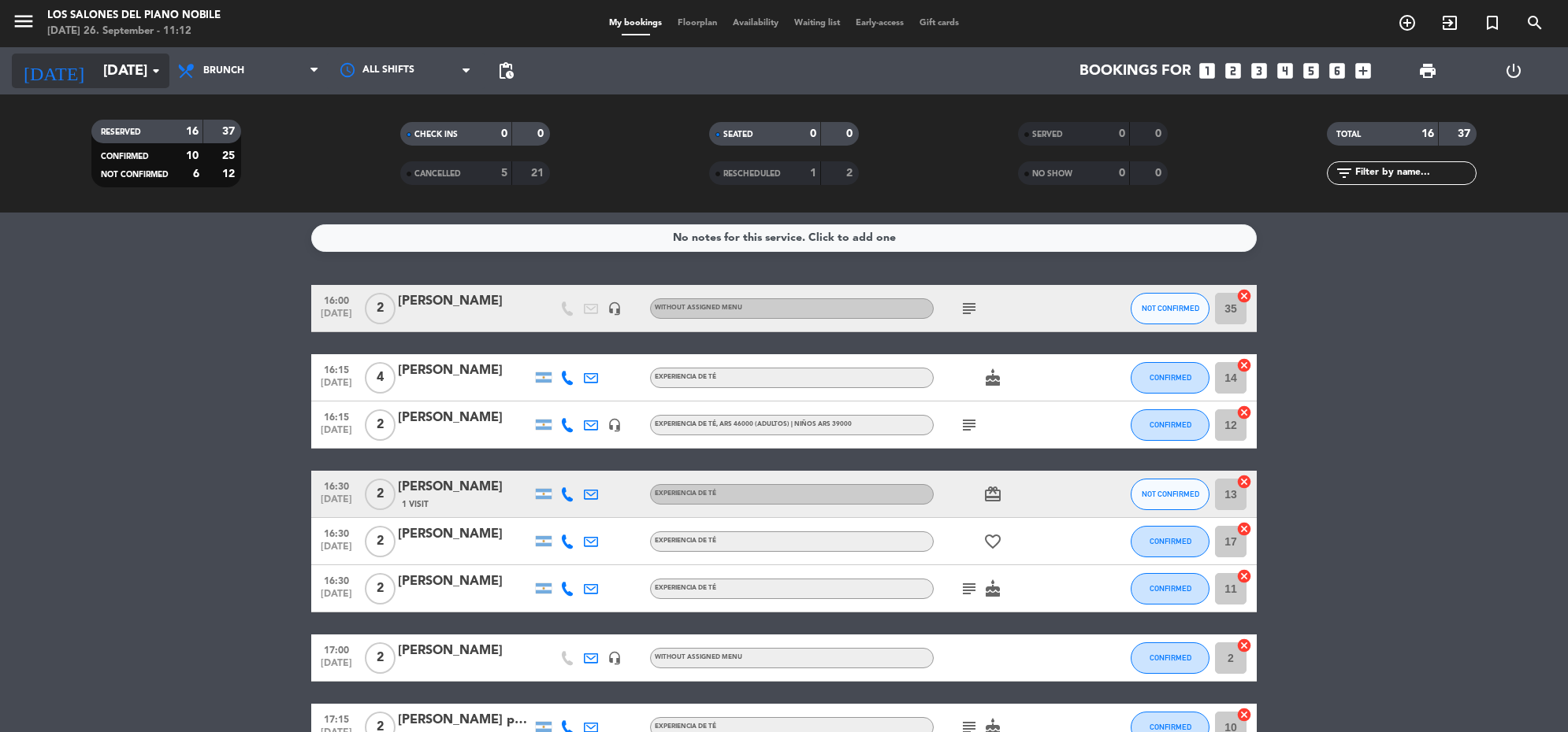
click at [142, 59] on input "[DATE]" at bounding box center [188, 70] width 185 height 33
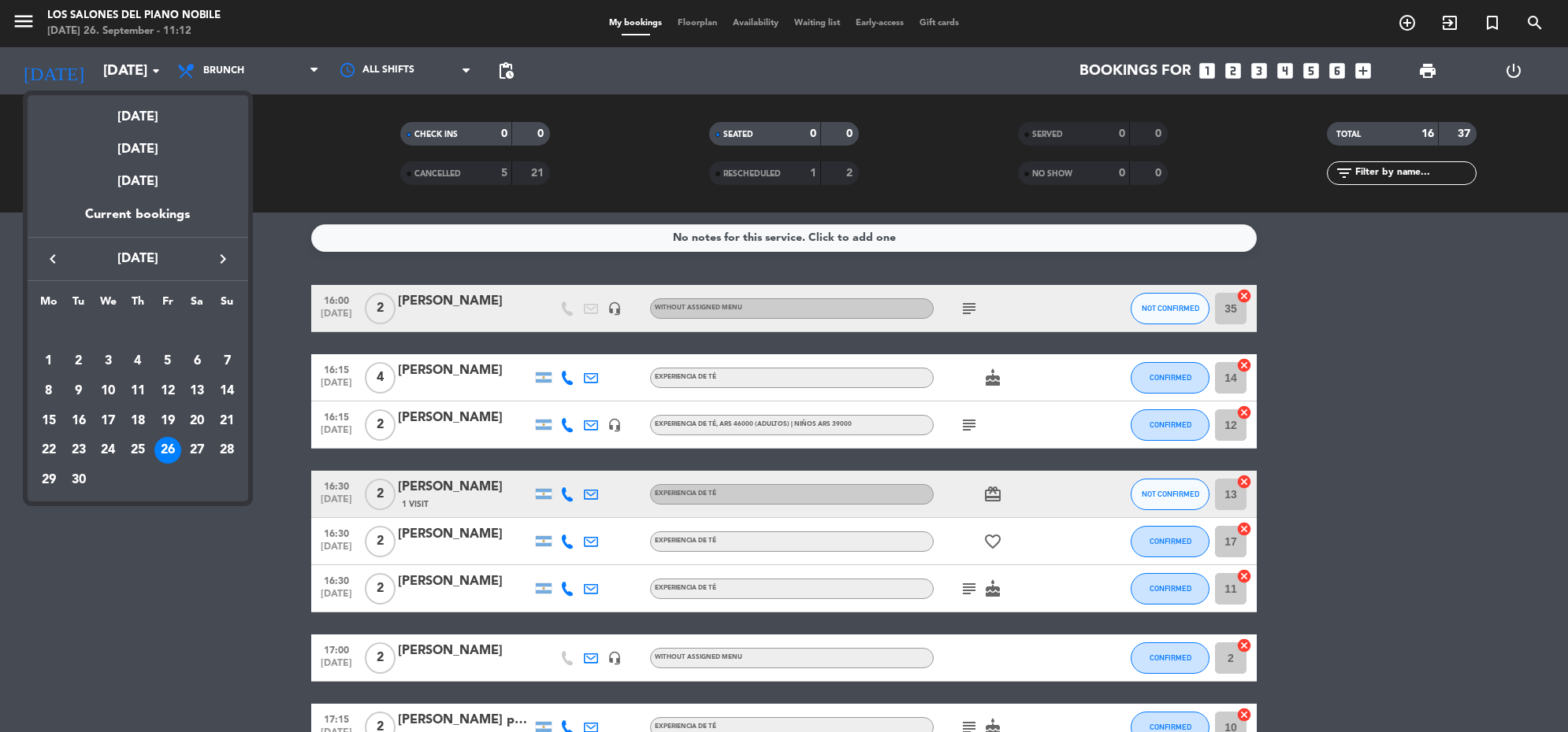
drag, startPoint x: 193, startPoint y: 570, endPoint x: 210, endPoint y: 486, distance: 85.7
click at [197, 549] on div at bounding box center [784, 366] width 1568 height 732
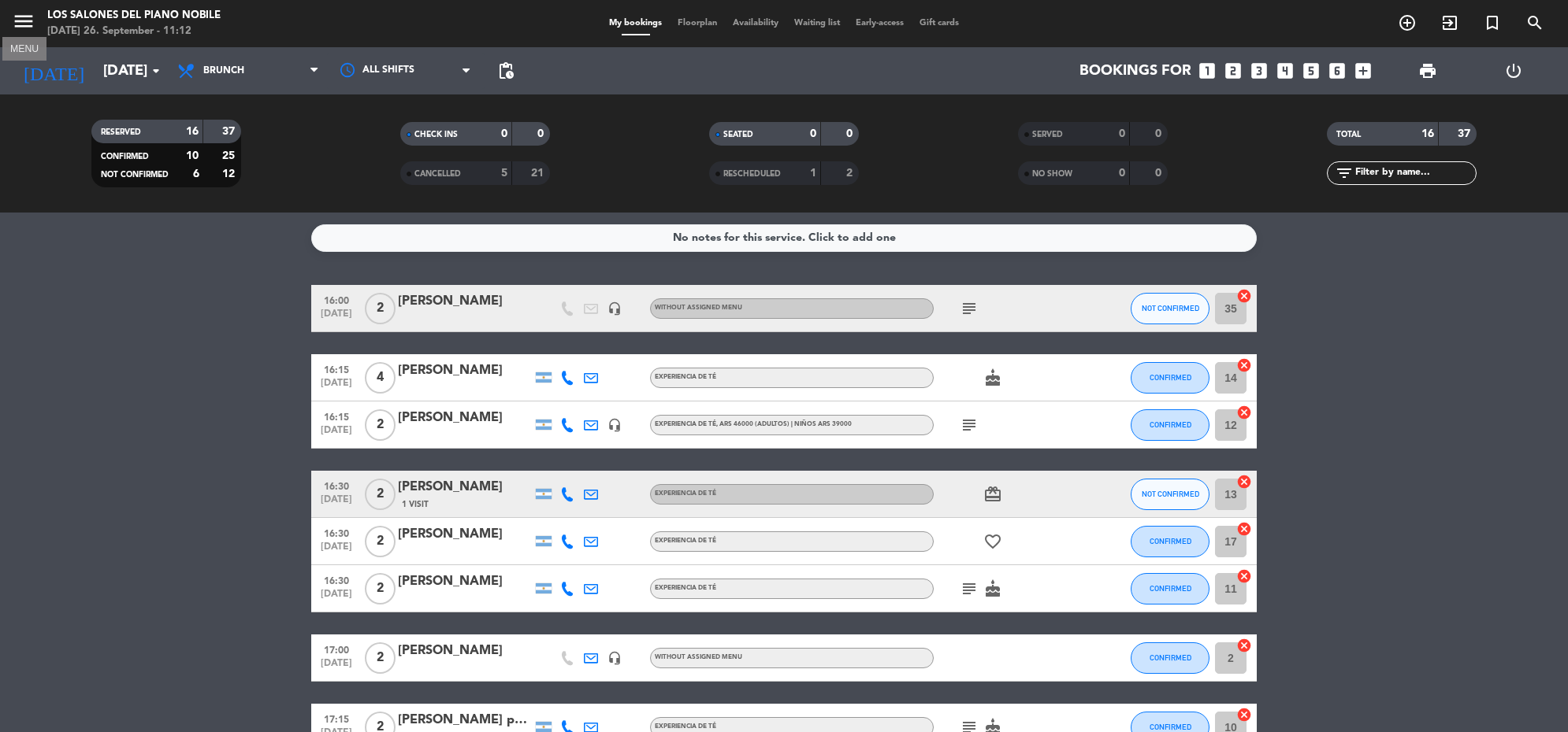
click at [18, 13] on icon "menu" at bounding box center [23, 21] width 23 height 23
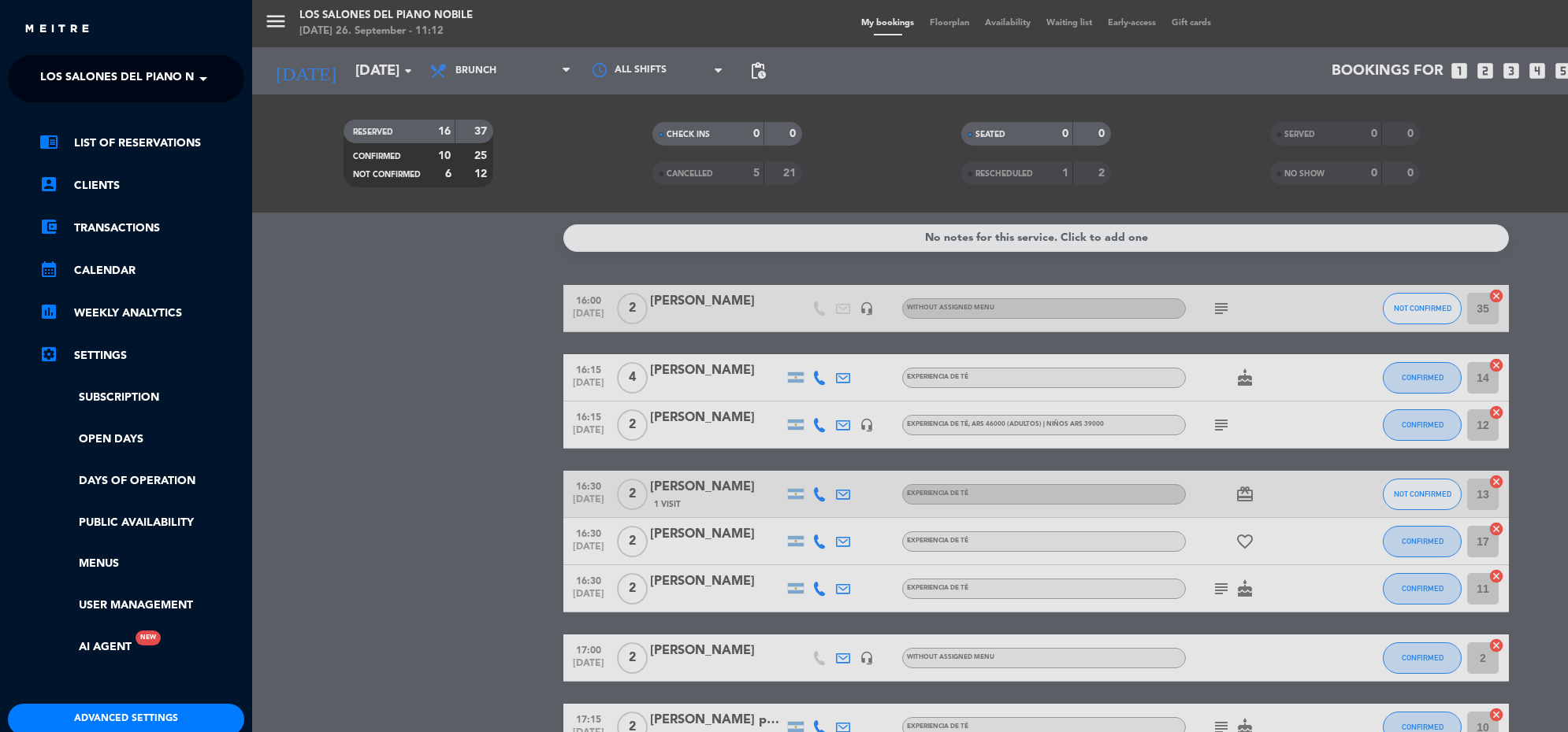
click at [144, 81] on span "Los Salones del Piano Nobile" at bounding box center [133, 78] width 187 height 33
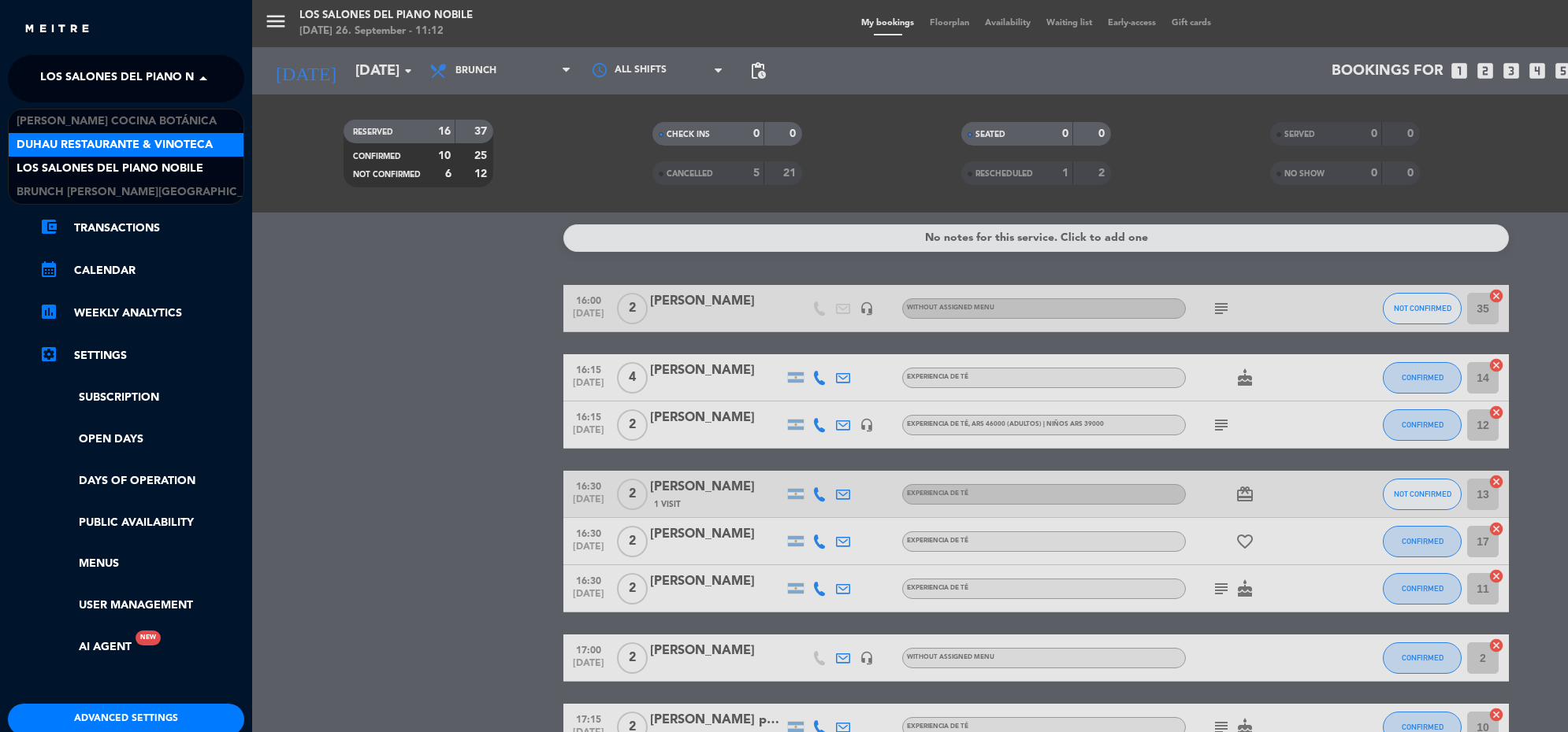
click at [126, 137] on span "Duhau Restaurante & Vinoteca" at bounding box center [115, 146] width 196 height 18
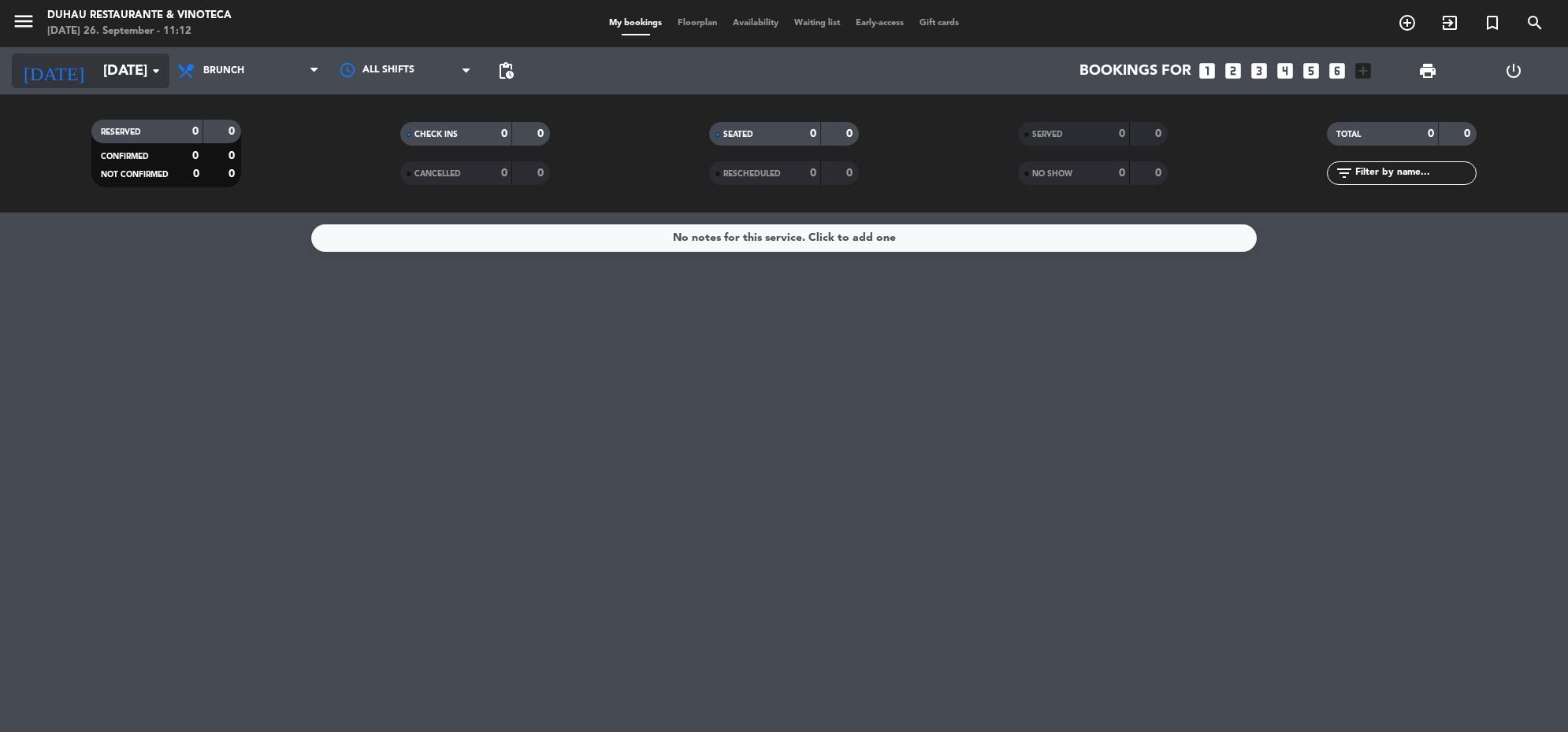
click at [140, 77] on input "[DATE]" at bounding box center [188, 70] width 185 height 33
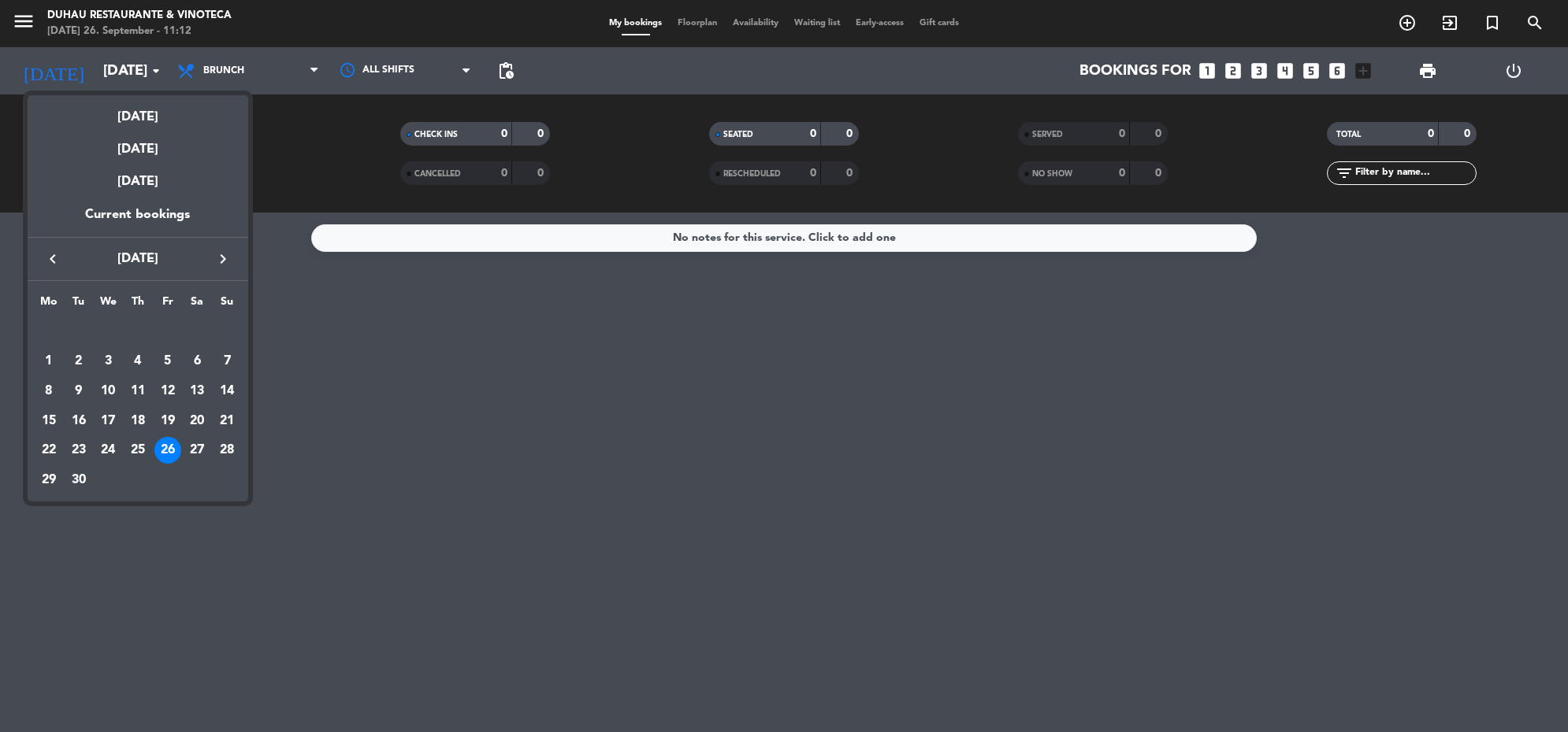
drag, startPoint x: 164, startPoint y: 459, endPoint x: 175, endPoint y: 423, distance: 37.6
click at [167, 449] on div "26" at bounding box center [168, 451] width 27 height 27
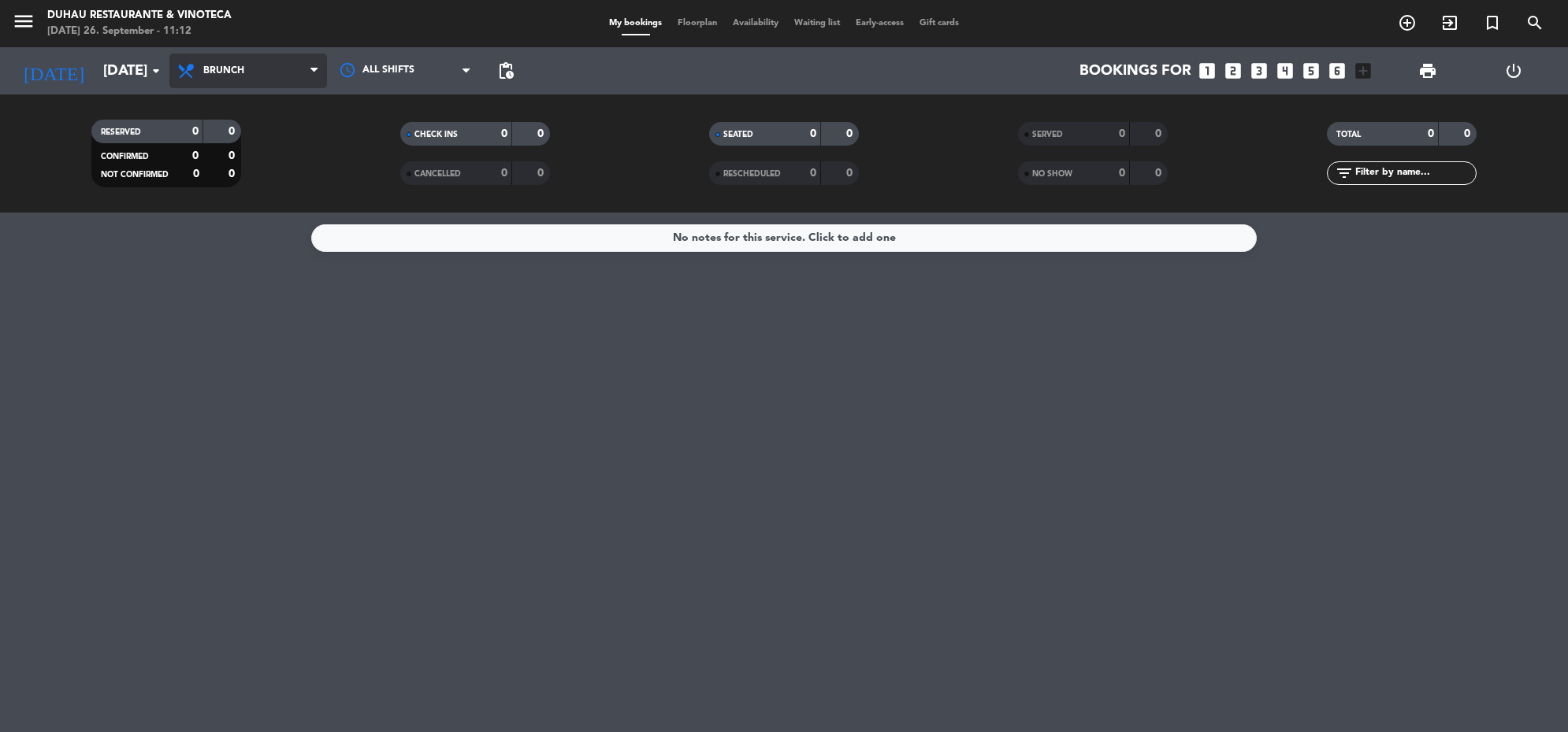
click at [248, 77] on span "Brunch" at bounding box center [248, 70] width 158 height 34
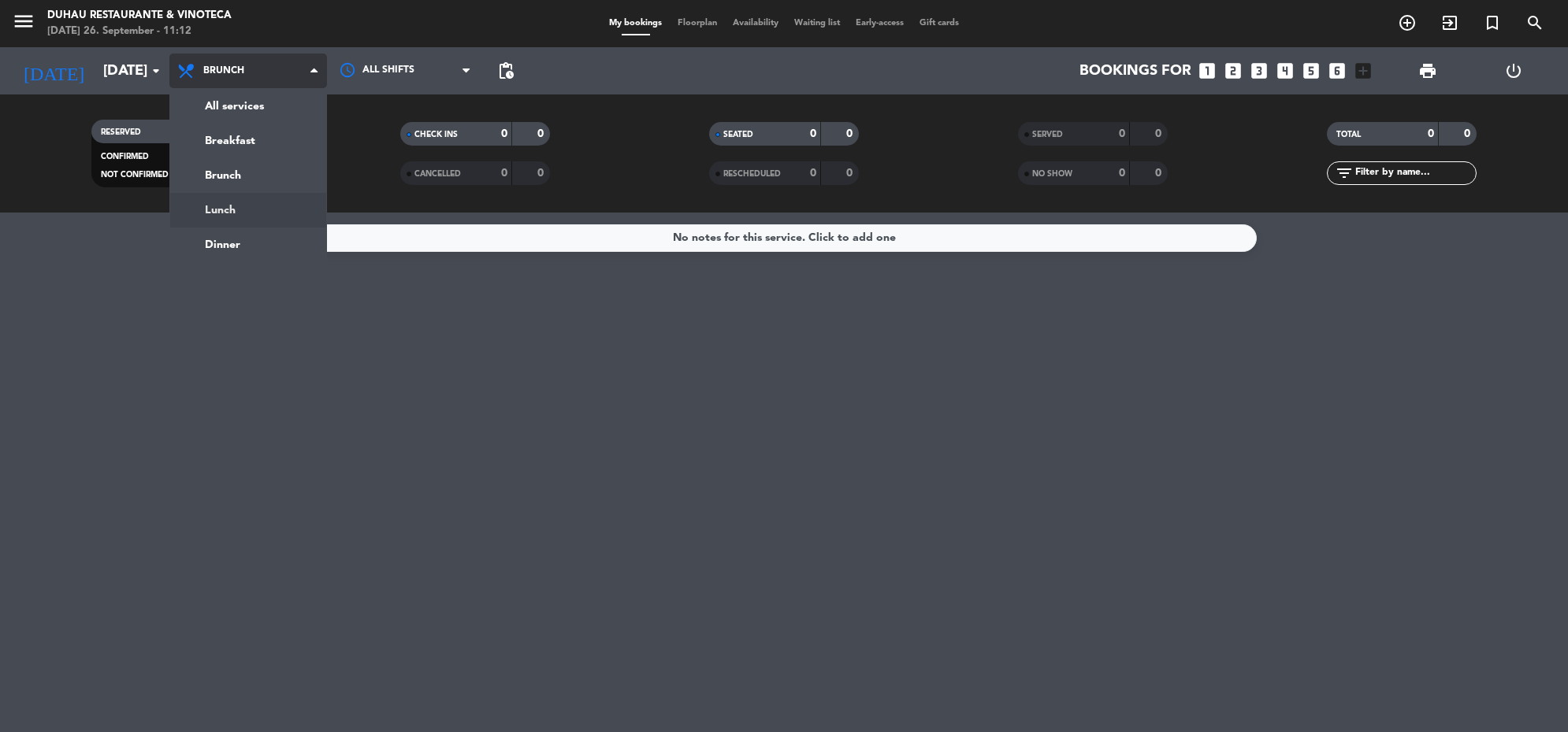
click at [246, 204] on div "menu Duhau Restaurante & Vinoteca [DATE] 26. September - 11:12 My bookings Floo…" at bounding box center [784, 106] width 1568 height 213
